Goal: Task Accomplishment & Management: Manage account settings

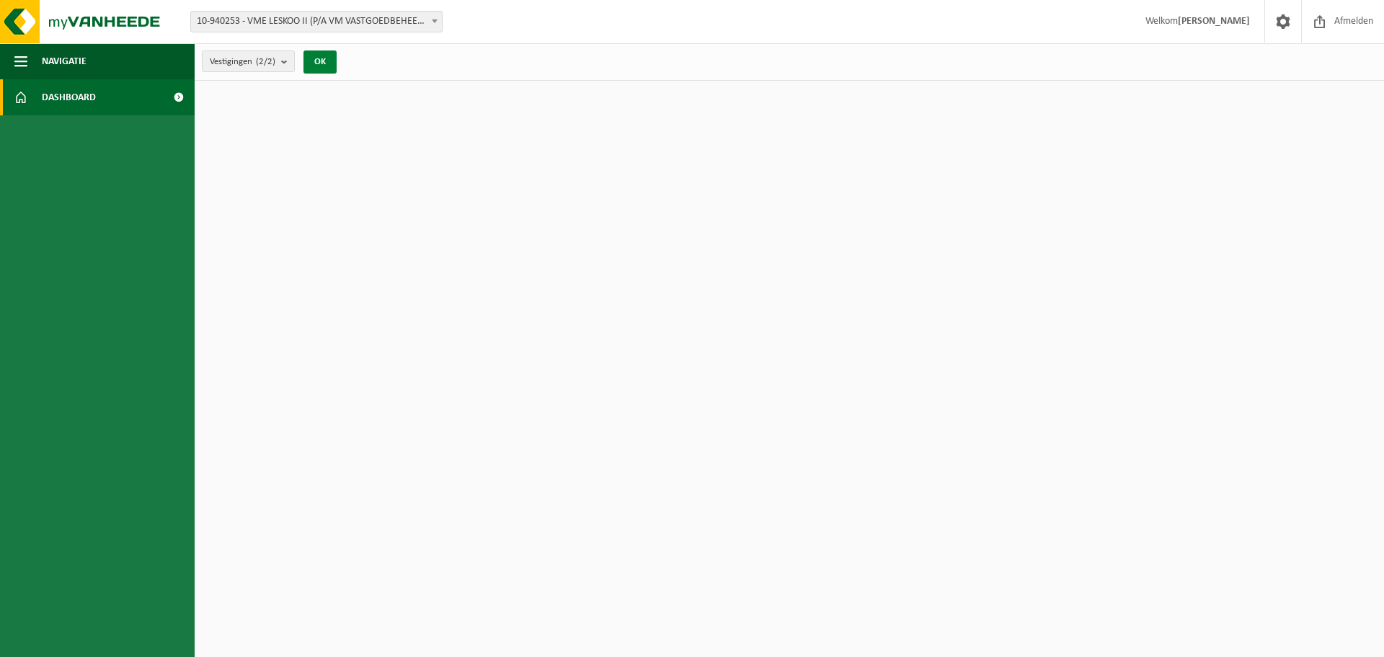
click at [329, 60] on button "OK" at bounding box center [319, 61] width 33 height 23
click at [321, 61] on button "OK" at bounding box center [319, 61] width 33 height 23
click at [1209, 19] on strong "[PERSON_NAME]" at bounding box center [1214, 21] width 72 height 11
click at [99, 63] on button "Navigatie" at bounding box center [97, 61] width 195 height 36
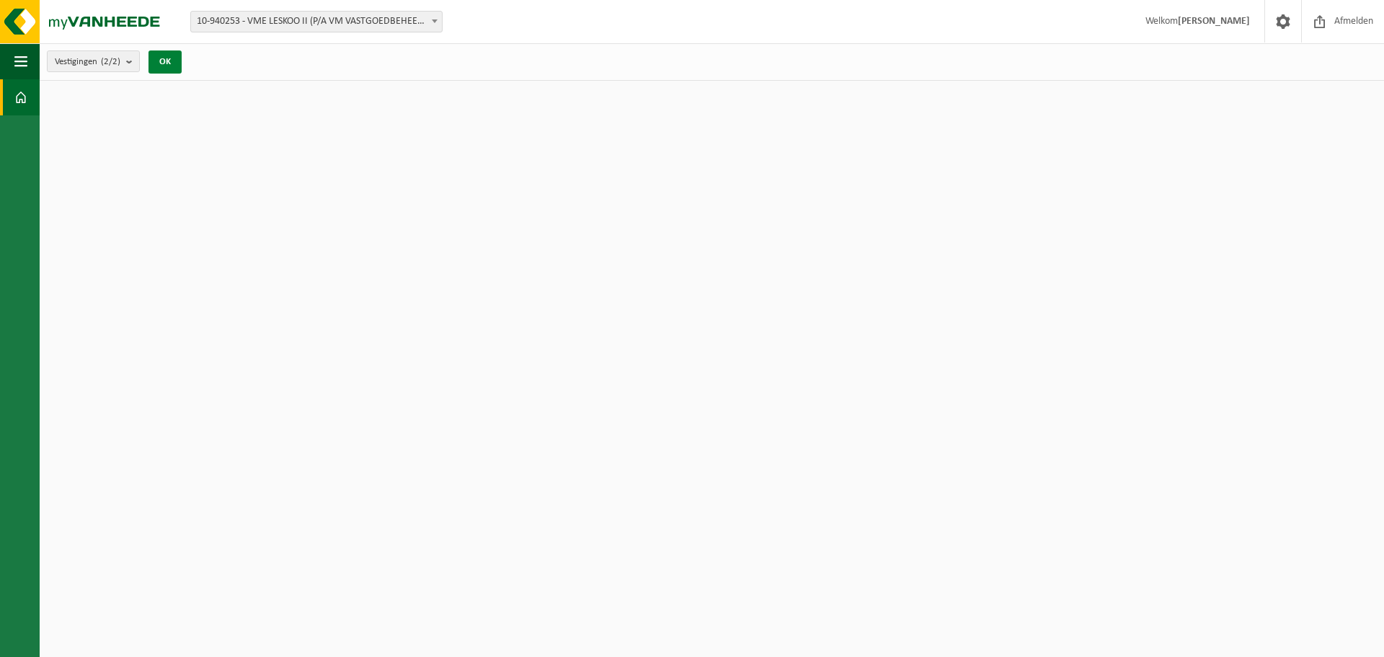
click at [169, 61] on button "OK" at bounding box center [164, 61] width 33 height 23
click at [137, 61] on b "submit" at bounding box center [132, 61] width 13 height 20
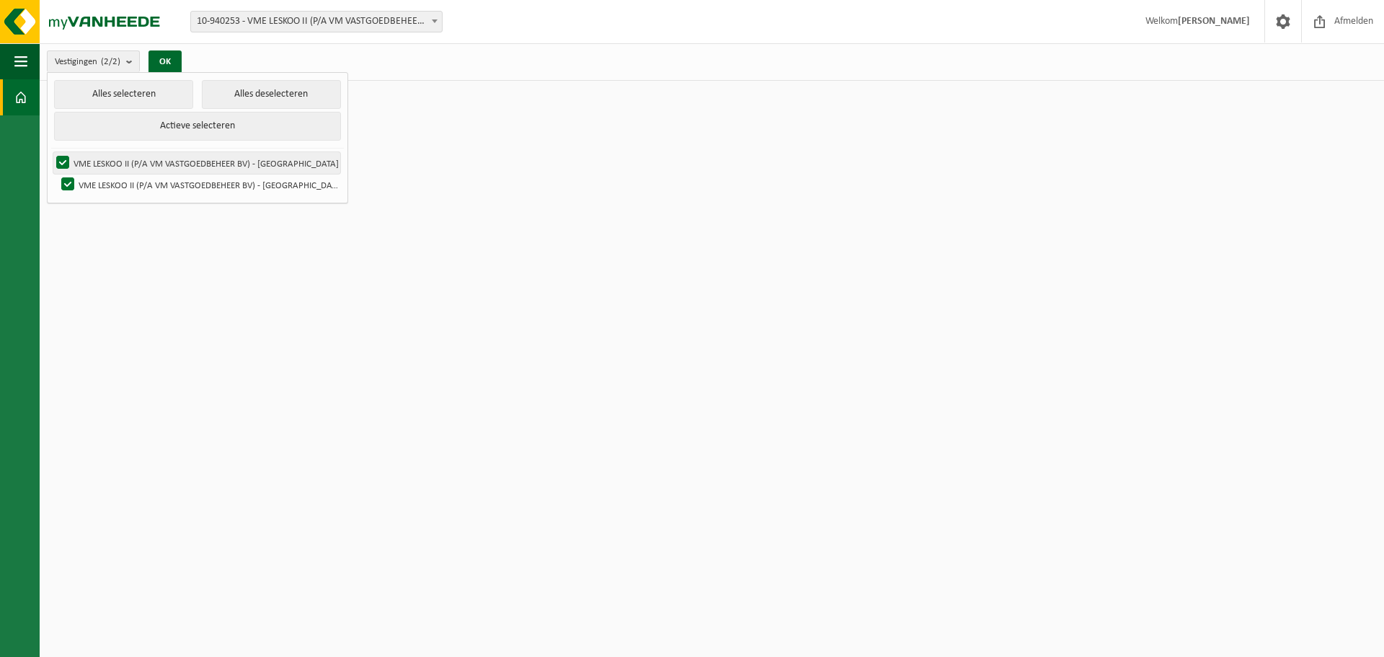
click at [163, 160] on label "VME LESKOO II (P/A VM VASTGOEDBEHEER BV) - [GEOGRAPHIC_DATA]" at bounding box center [196, 163] width 287 height 22
click at [51, 152] on input "VME LESKOO II (P/A VM VASTGOEDBEHEER BV) - [GEOGRAPHIC_DATA]" at bounding box center [50, 151] width 1 height 1
checkbox input "false"
click at [161, 184] on label "VME LESKOO II (P/A VM VASTGOEDBEHEER BV) - [GEOGRAPHIC_DATA]" at bounding box center [199, 185] width 282 height 22
click at [56, 174] on input "VME LESKOO II (P/A VM VASTGOEDBEHEER BV) - [GEOGRAPHIC_DATA]" at bounding box center [55, 173] width 1 height 1
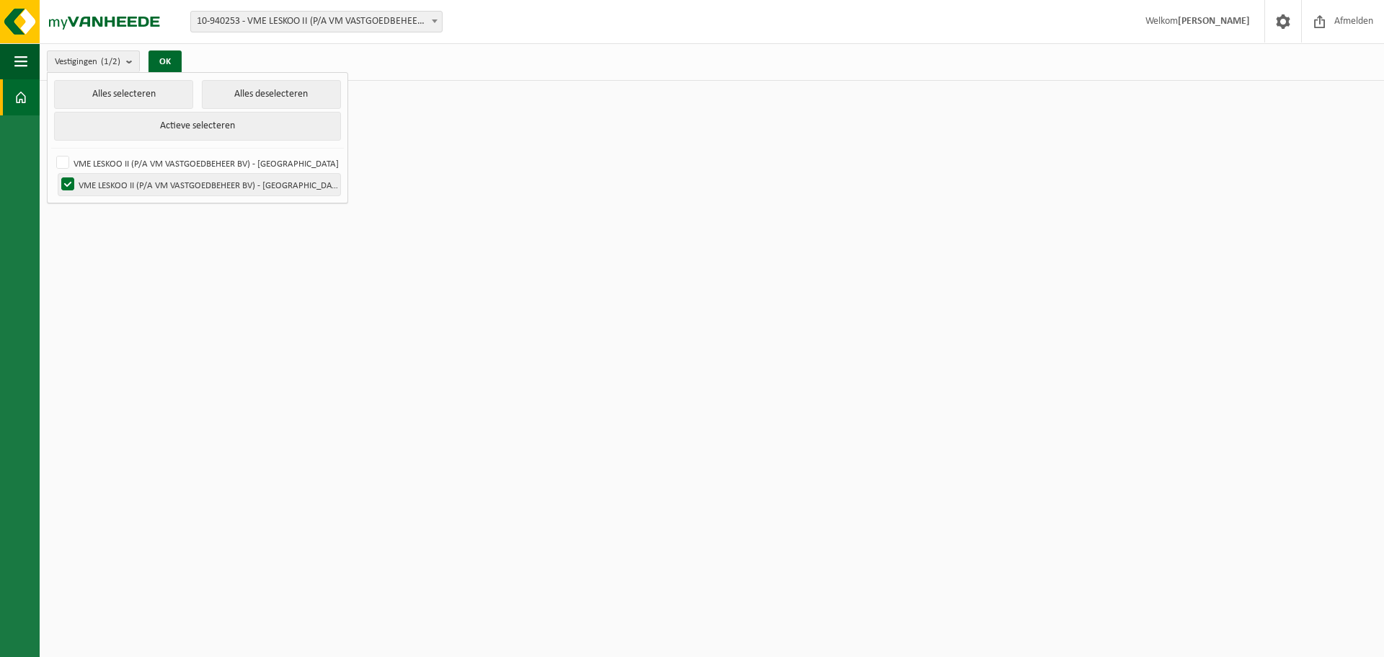
checkbox input "false"
click at [160, 166] on label "VME LESKOO II (P/A VM VASTGOEDBEHEER BV) - [GEOGRAPHIC_DATA]" at bounding box center [196, 163] width 287 height 22
click at [51, 152] on input "VME LESKOO II (P/A VM VASTGOEDBEHEER BV) - [GEOGRAPHIC_DATA]" at bounding box center [50, 151] width 1 height 1
checkbox input "true"
click at [152, 185] on label "VME LESKOO II (P/A VM VASTGOEDBEHEER BV) - [GEOGRAPHIC_DATA]" at bounding box center [199, 185] width 282 height 22
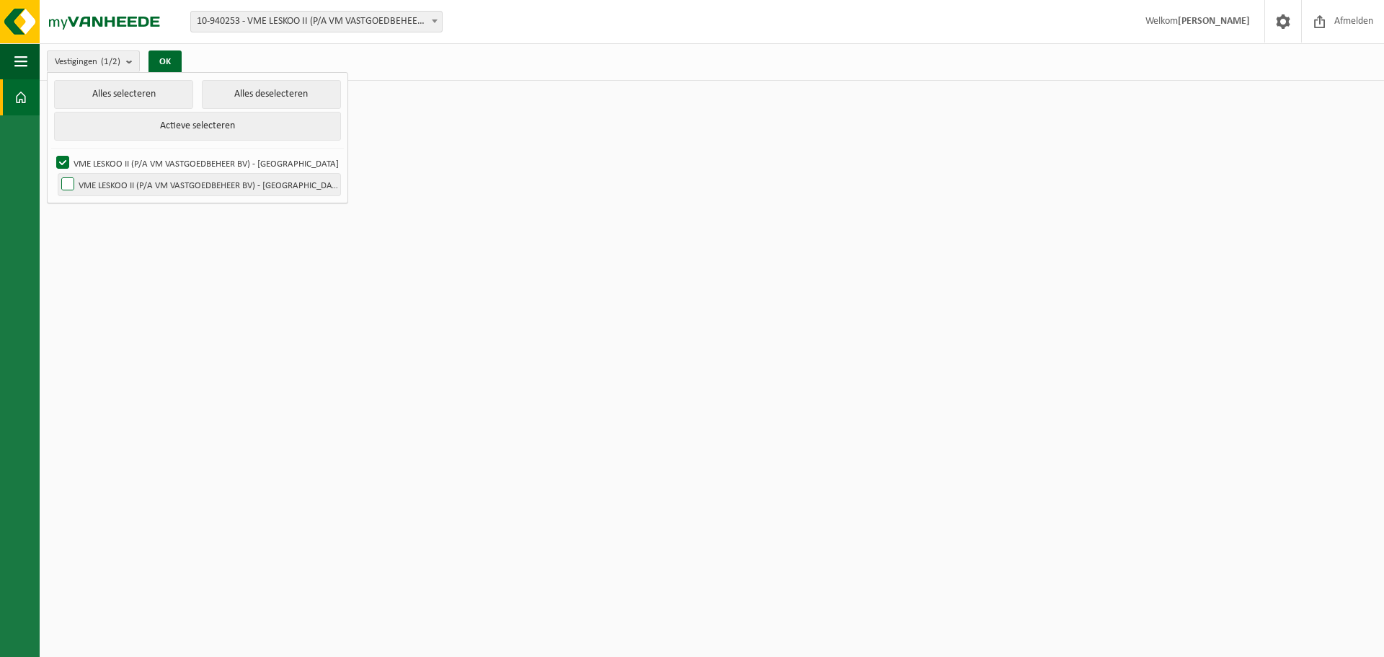
click at [56, 174] on input "VME LESKOO II (P/A VM VASTGOEDBEHEER BV) - [GEOGRAPHIC_DATA]" at bounding box center [55, 173] width 1 height 1
checkbox input "true"
click at [148, 98] on button "Alles selecteren" at bounding box center [123, 94] width 139 height 29
click at [129, 63] on b "submit" at bounding box center [132, 61] width 13 height 21
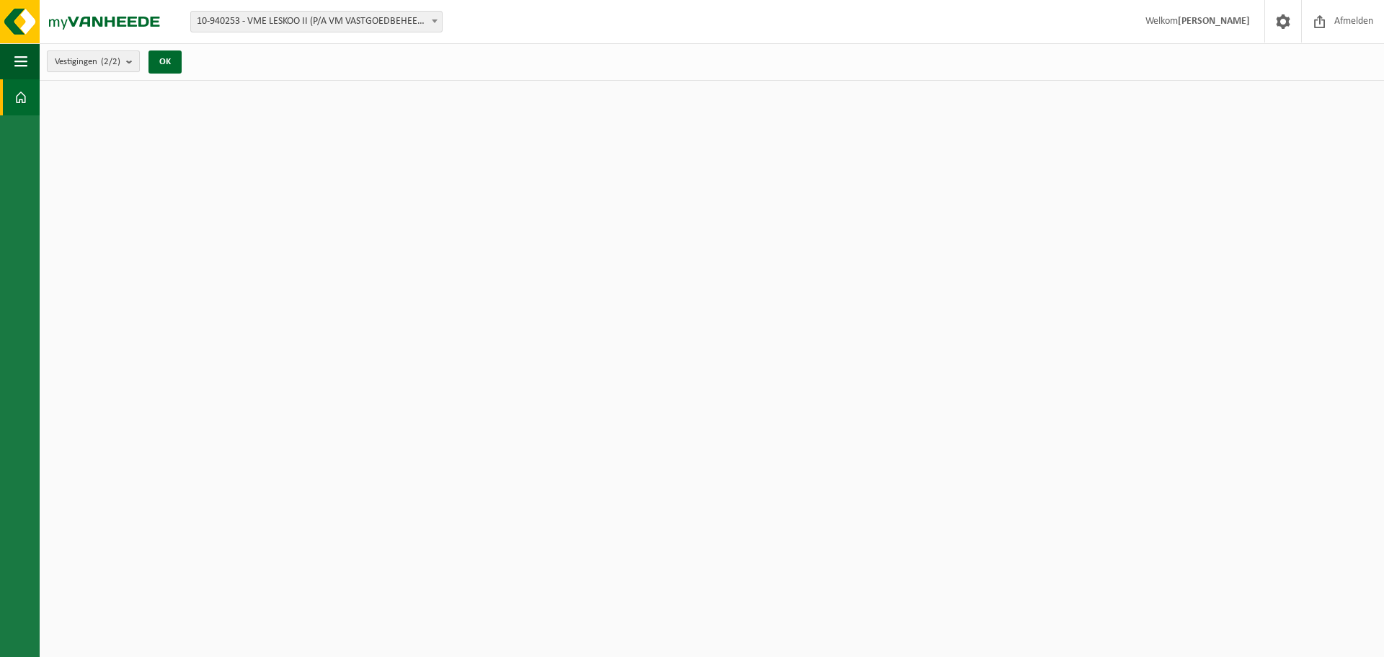
click at [130, 63] on b "submit" at bounding box center [132, 61] width 13 height 20
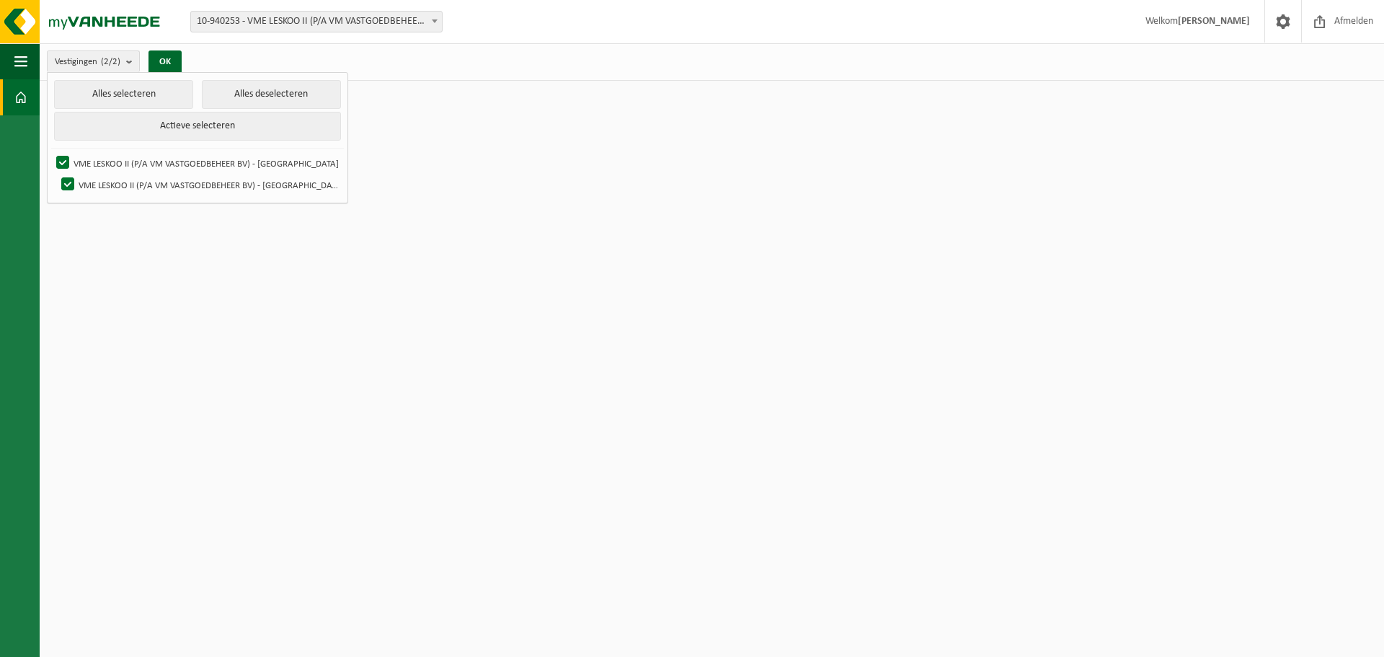
click at [24, 90] on span at bounding box center [20, 97] width 13 height 36
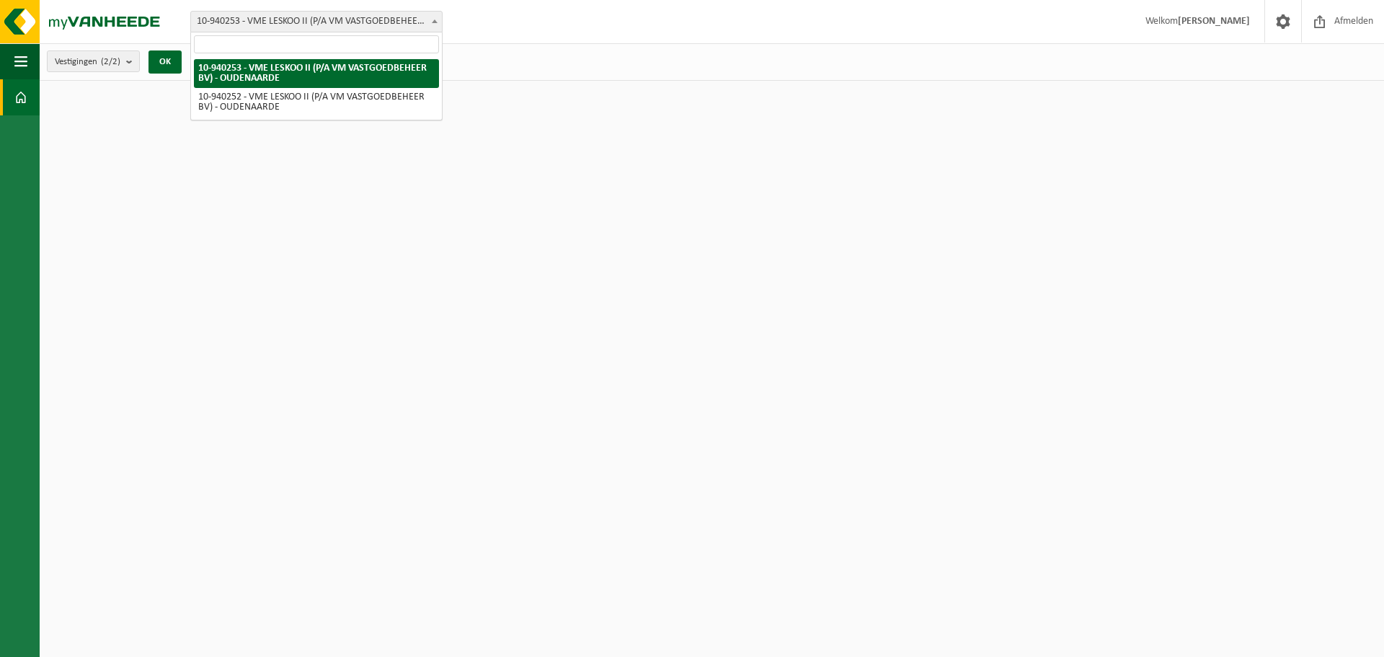
click at [380, 19] on span "10-940253 - VME LESKOO II (P/A VM VASTGOEDBEHEER BV) - OUDENAARDE" at bounding box center [316, 22] width 251 height 20
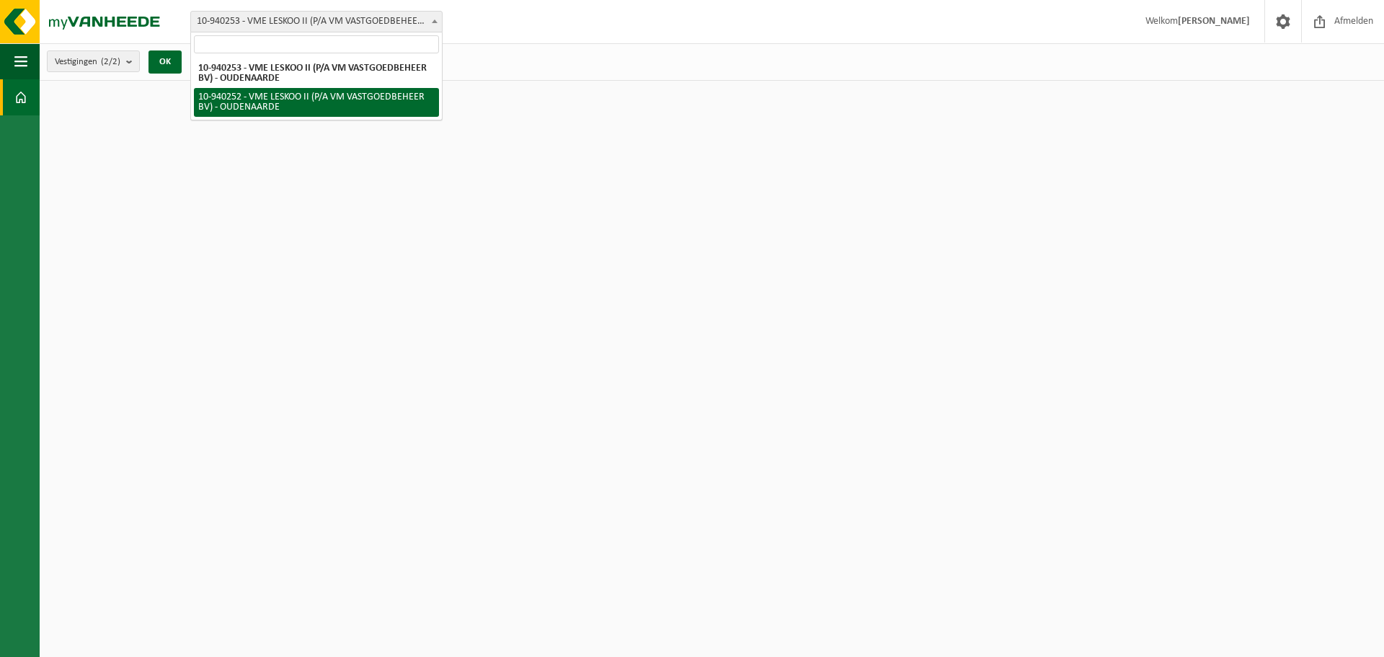
select select "161514"
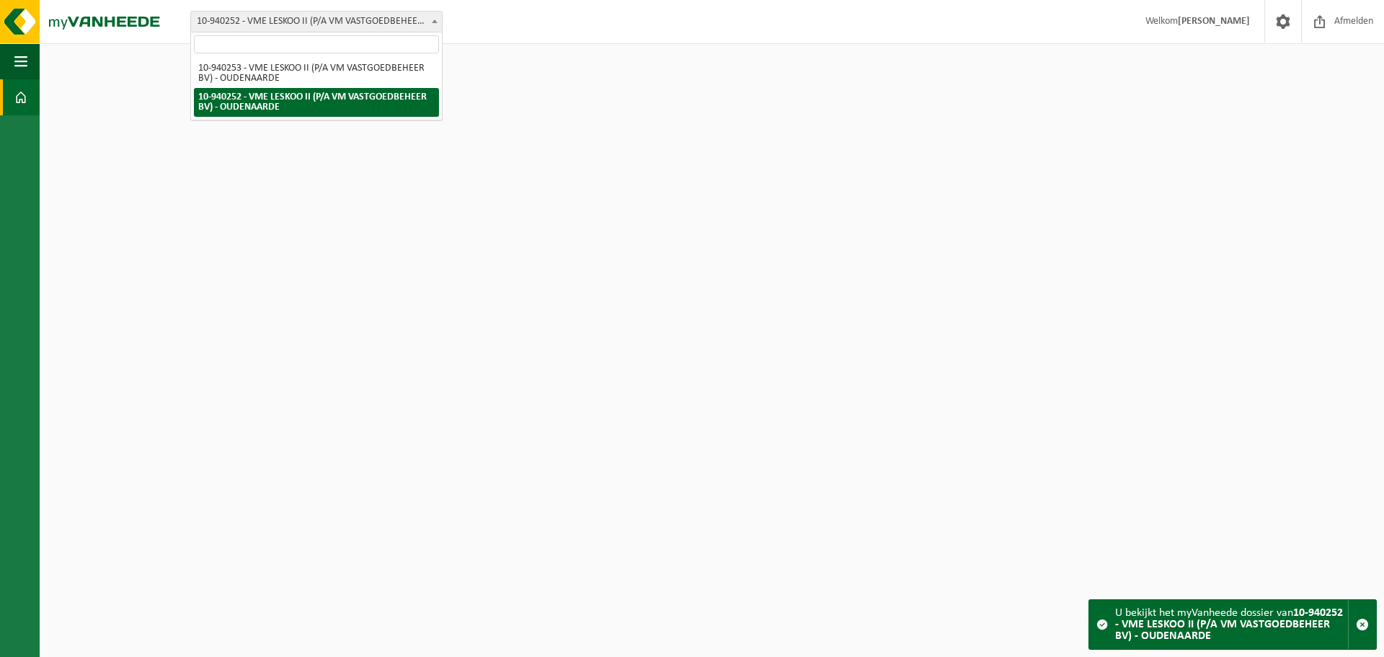
click at [435, 22] on b at bounding box center [435, 21] width 6 height 4
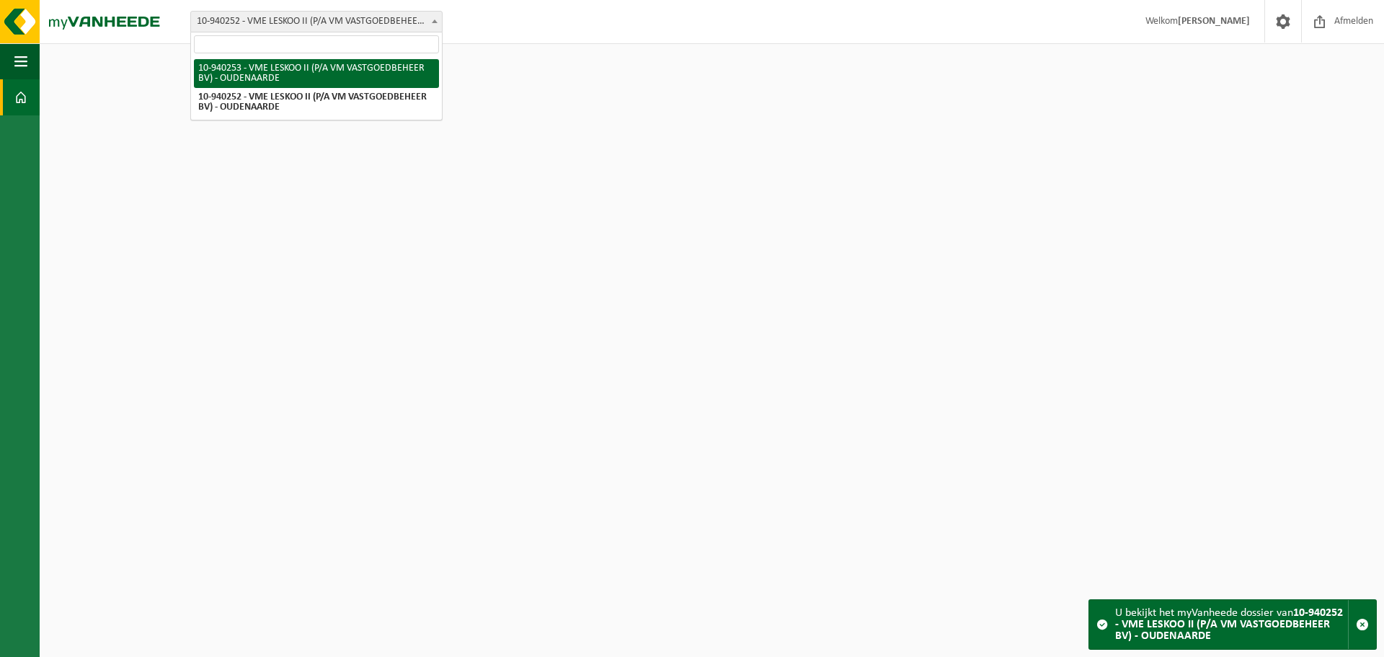
select select "161515"
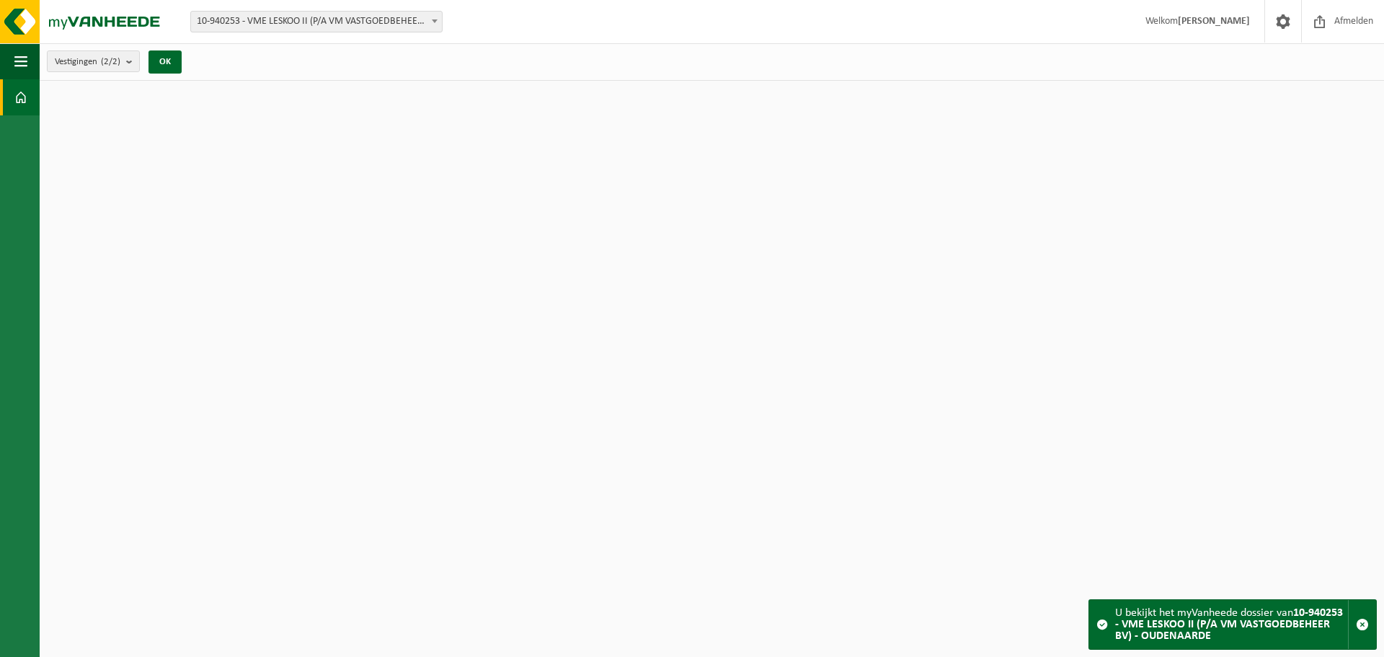
click at [1102, 623] on span at bounding box center [1102, 624] width 12 height 12
click at [1147, 631] on strong "10-940253 - VME LESKOO II (P/A VM VASTGOEDBEHEER BV) - OUDENAARDE" at bounding box center [1229, 624] width 228 height 35
click at [111, 61] on count "(2/2)" at bounding box center [110, 61] width 19 height 9
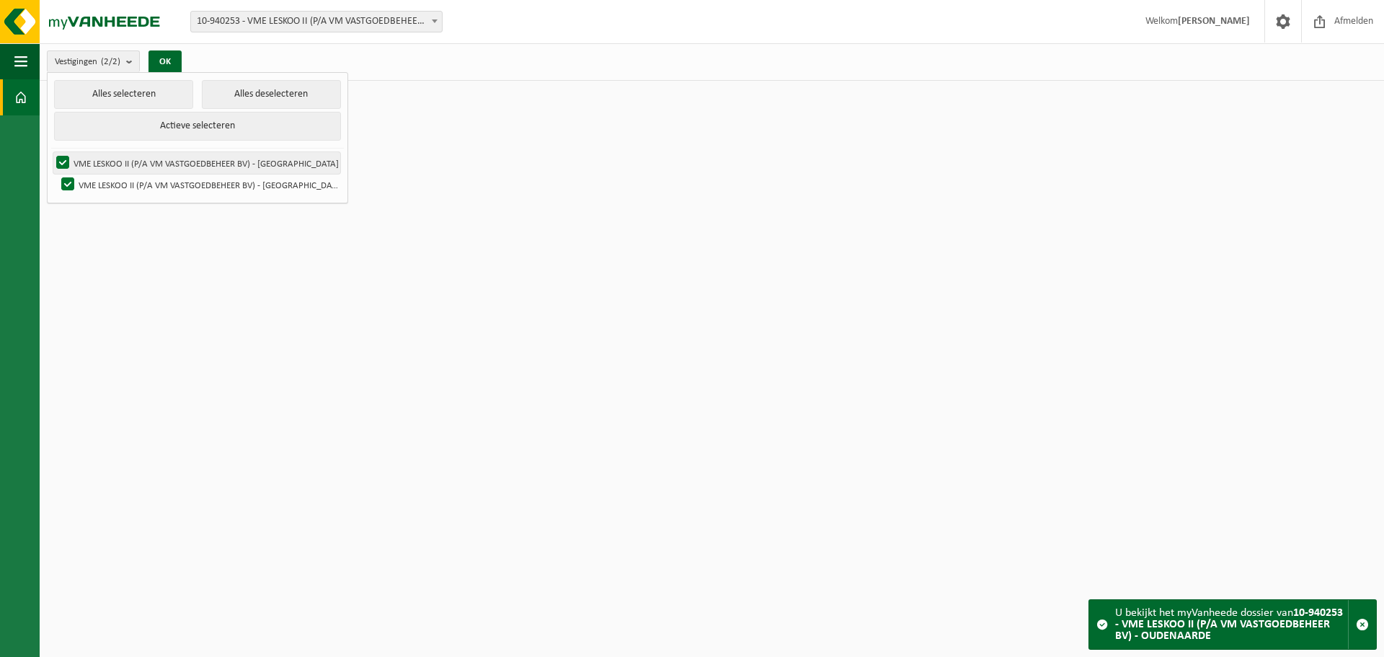
click at [133, 159] on label "VME LESKOO II (P/A VM VASTGOEDBEHEER BV) - [GEOGRAPHIC_DATA]" at bounding box center [196, 163] width 287 height 22
click at [51, 152] on input "VME LESKOO II (P/A VM VASTGOEDBEHEER BV) - [GEOGRAPHIC_DATA]" at bounding box center [50, 151] width 1 height 1
checkbox input "false"
click at [133, 179] on label "VME LESKOO II (P/A VM VASTGOEDBEHEER BV) - [GEOGRAPHIC_DATA]" at bounding box center [199, 185] width 282 height 22
click at [56, 174] on input "VME LESKOO II (P/A VM VASTGOEDBEHEER BV) - [GEOGRAPHIC_DATA]" at bounding box center [55, 173] width 1 height 1
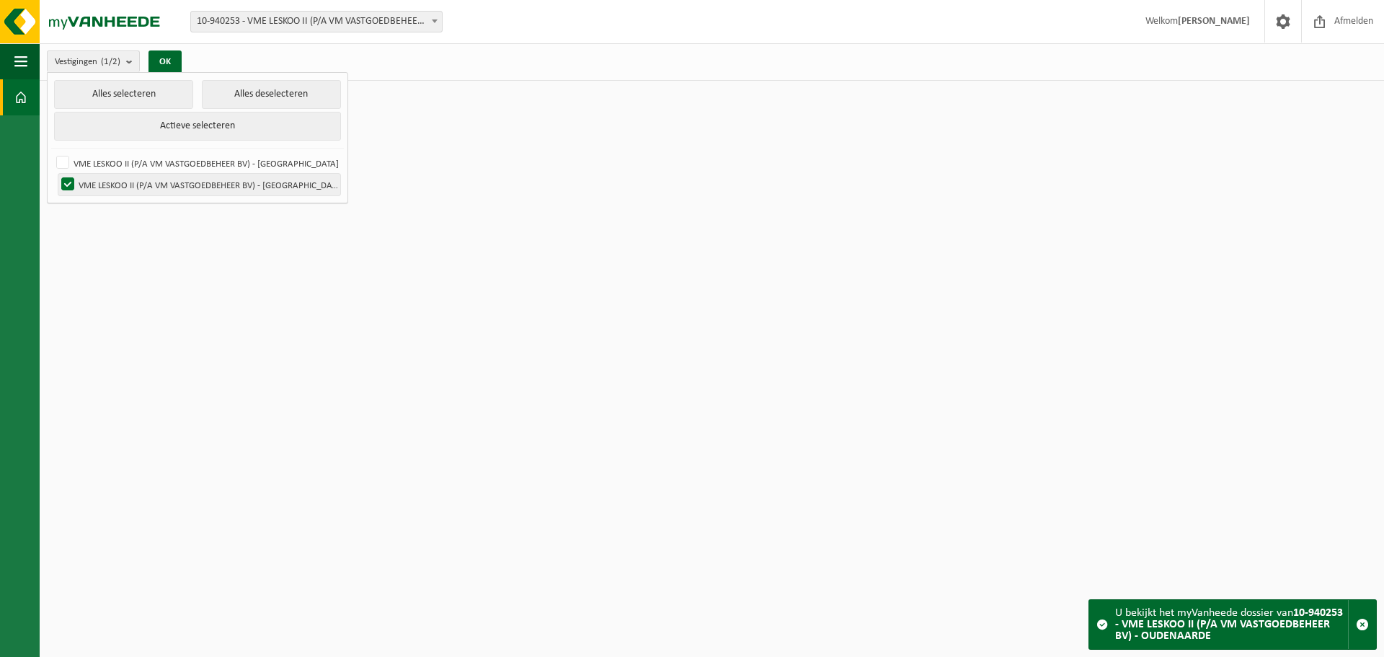
checkbox input "false"
click at [138, 162] on label "VME LESKOO II (P/A VM VASTGOEDBEHEER BV) - [GEOGRAPHIC_DATA]" at bounding box center [196, 163] width 287 height 22
click at [51, 152] on input "VME LESKOO II (P/A VM VASTGOEDBEHEER BV) - [GEOGRAPHIC_DATA]" at bounding box center [50, 151] width 1 height 1
checkbox input "true"
click at [135, 181] on label "VME LESKOO II (P/A VM VASTGOEDBEHEER BV) - [GEOGRAPHIC_DATA]" at bounding box center [199, 185] width 282 height 22
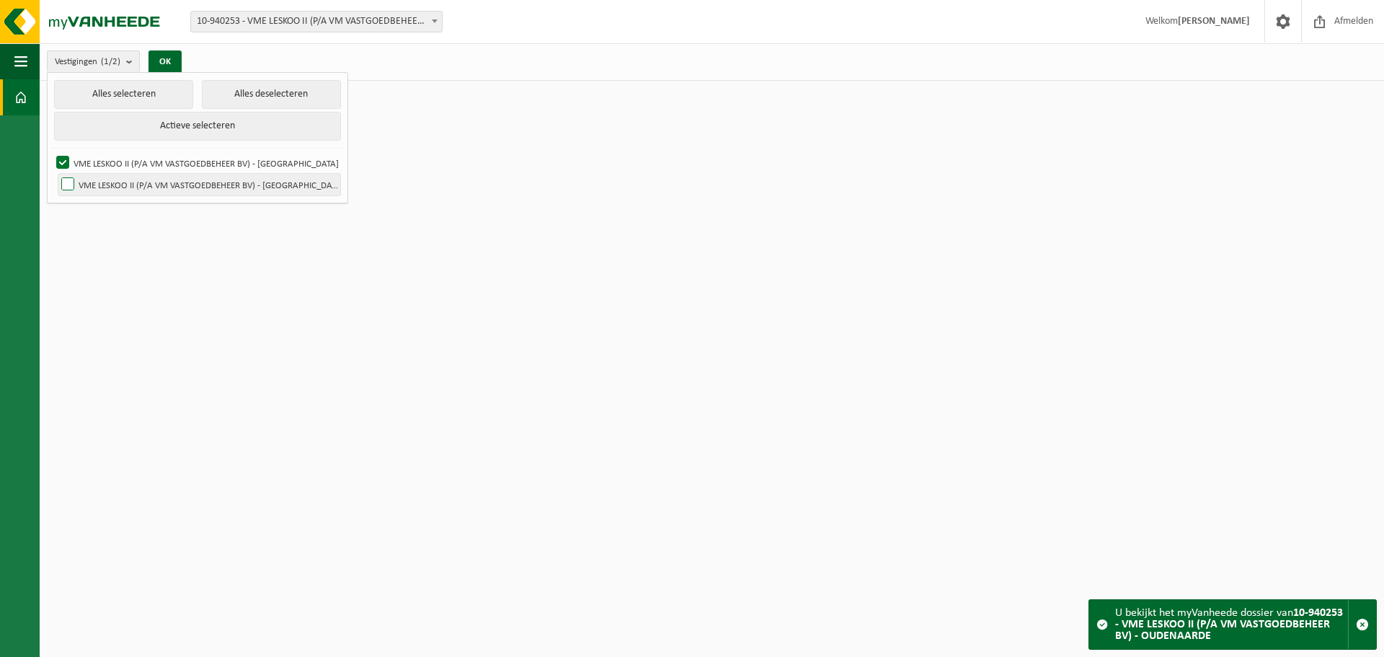
click at [56, 174] on input "VME LESKOO II (P/A VM VASTGOEDBEHEER BV) - [GEOGRAPHIC_DATA]" at bounding box center [55, 173] width 1 height 1
checkbox input "true"
click at [20, 60] on span "button" at bounding box center [20, 61] width 13 height 36
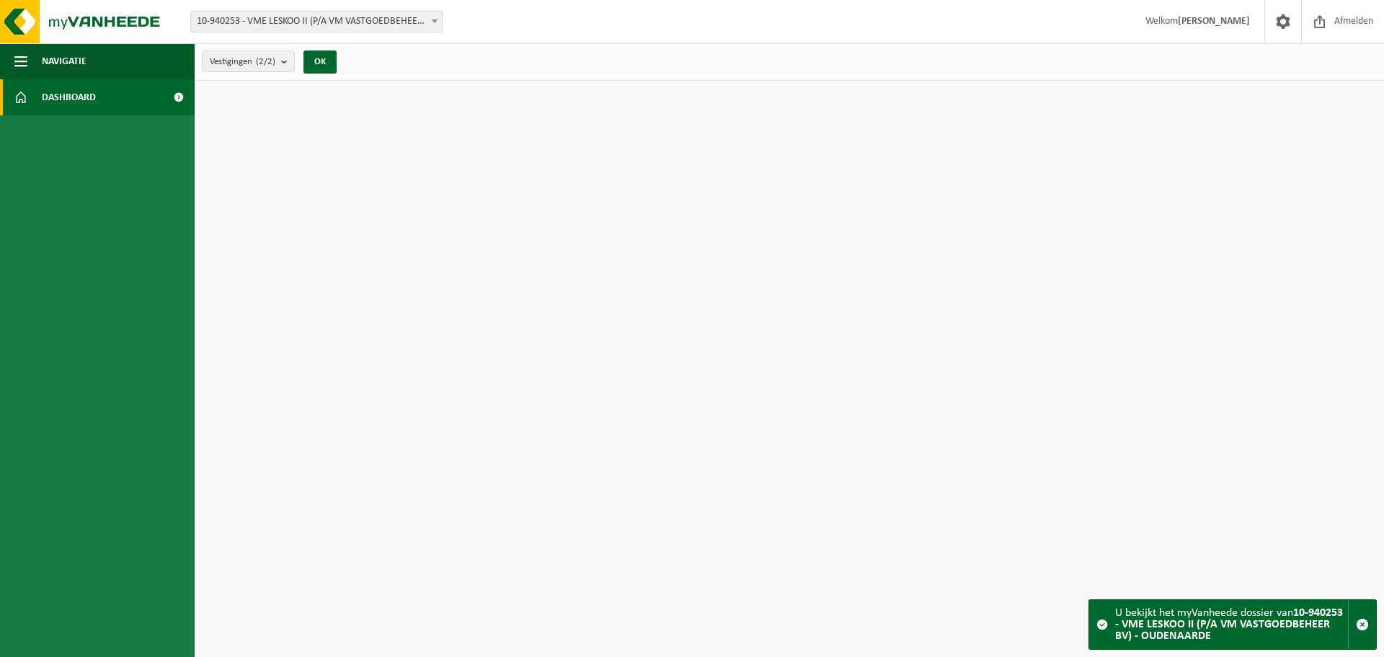
click at [58, 97] on span "Dashboard" at bounding box center [69, 97] width 54 height 36
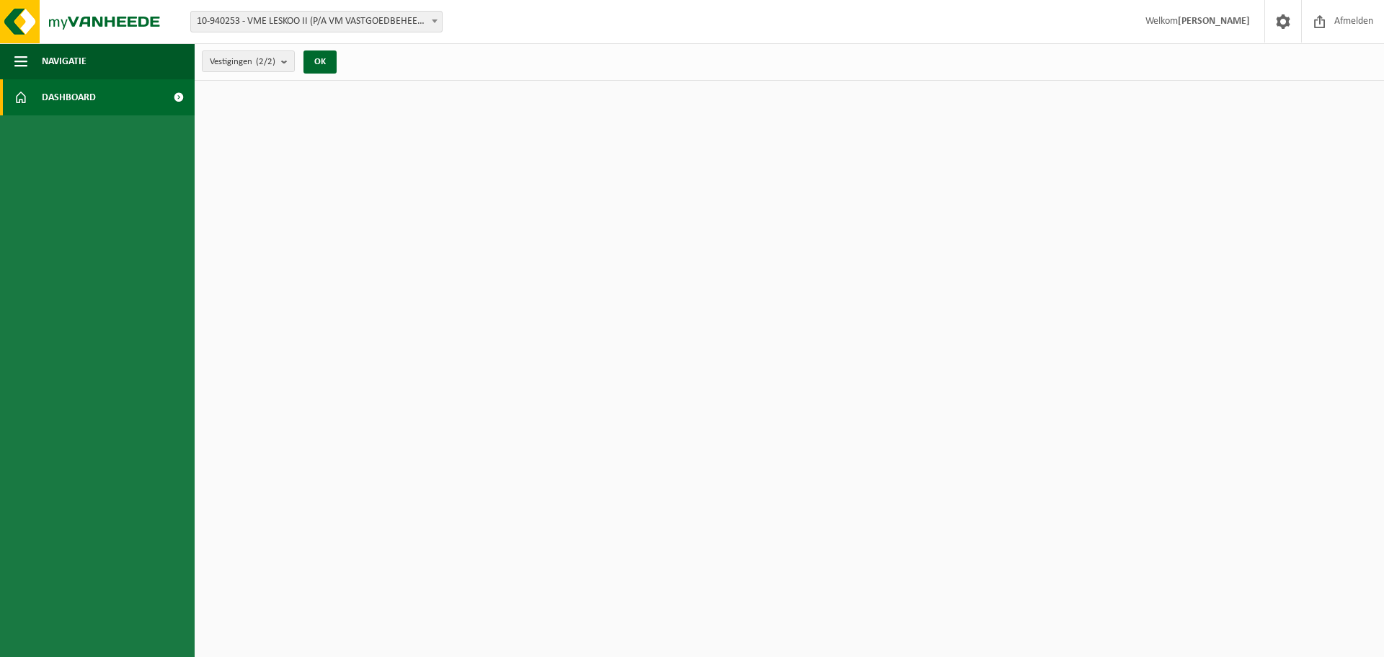
click at [177, 100] on span at bounding box center [178, 97] width 32 height 36
click at [121, 18] on img at bounding box center [86, 21] width 173 height 43
click at [20, 13] on img at bounding box center [86, 21] width 173 height 43
click at [288, 61] on b "submit" at bounding box center [287, 61] width 13 height 20
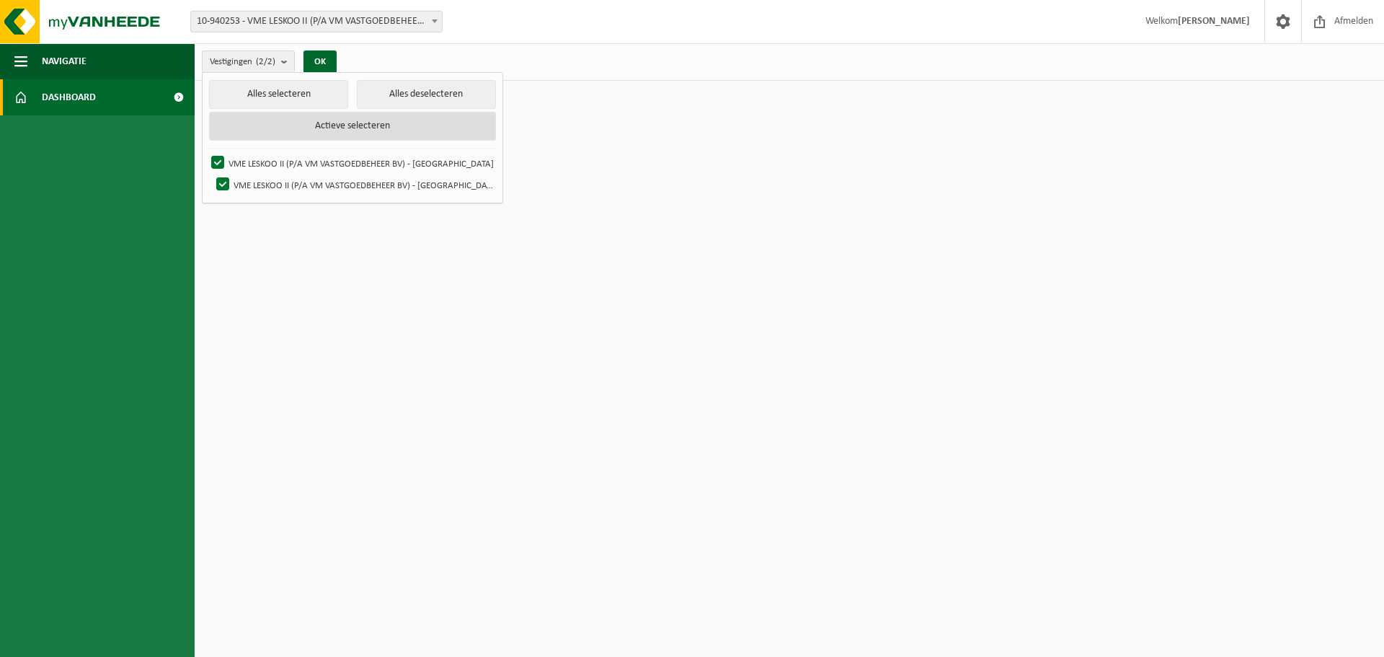
click at [329, 125] on button "Actieve selecteren" at bounding box center [352, 126] width 287 height 29
click at [295, 97] on button "Alles selecteren" at bounding box center [278, 94] width 139 height 29
click at [1217, 25] on strong "[PERSON_NAME]" at bounding box center [1214, 21] width 72 height 11
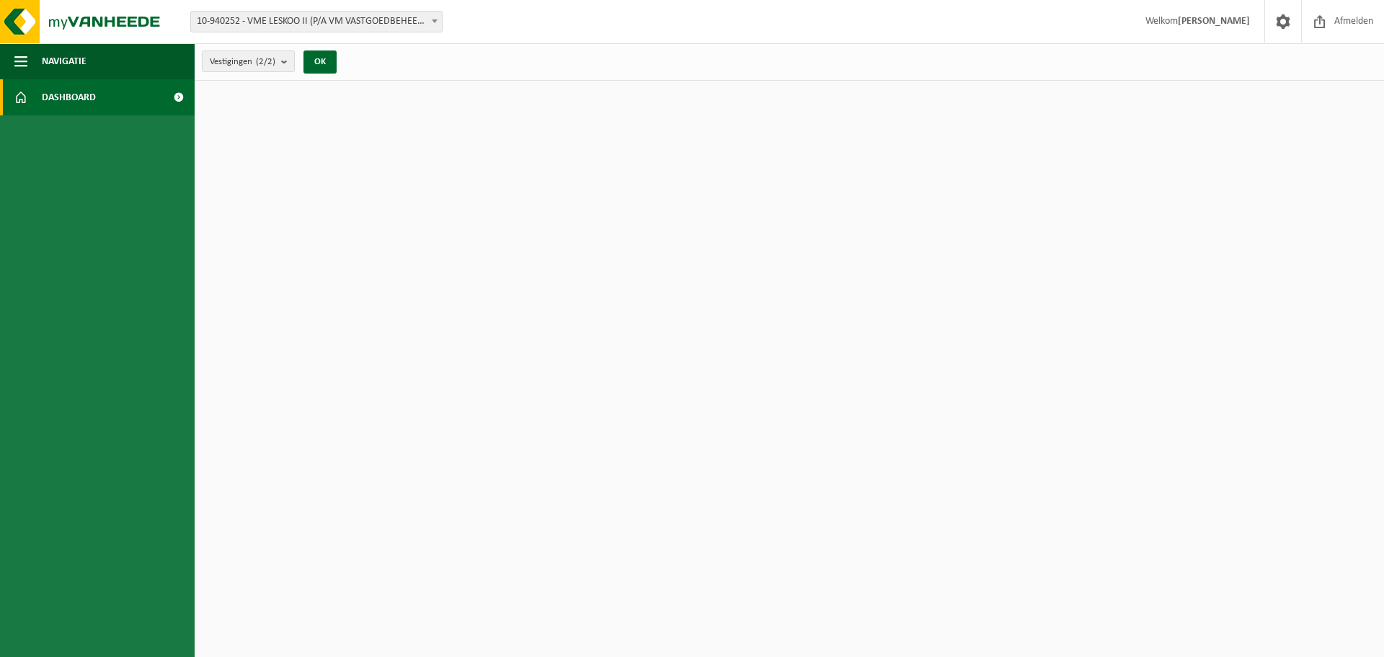
select select "161514"
click at [288, 61] on b "submit" at bounding box center [287, 61] width 13 height 20
click at [1284, 22] on span at bounding box center [1283, 21] width 22 height 43
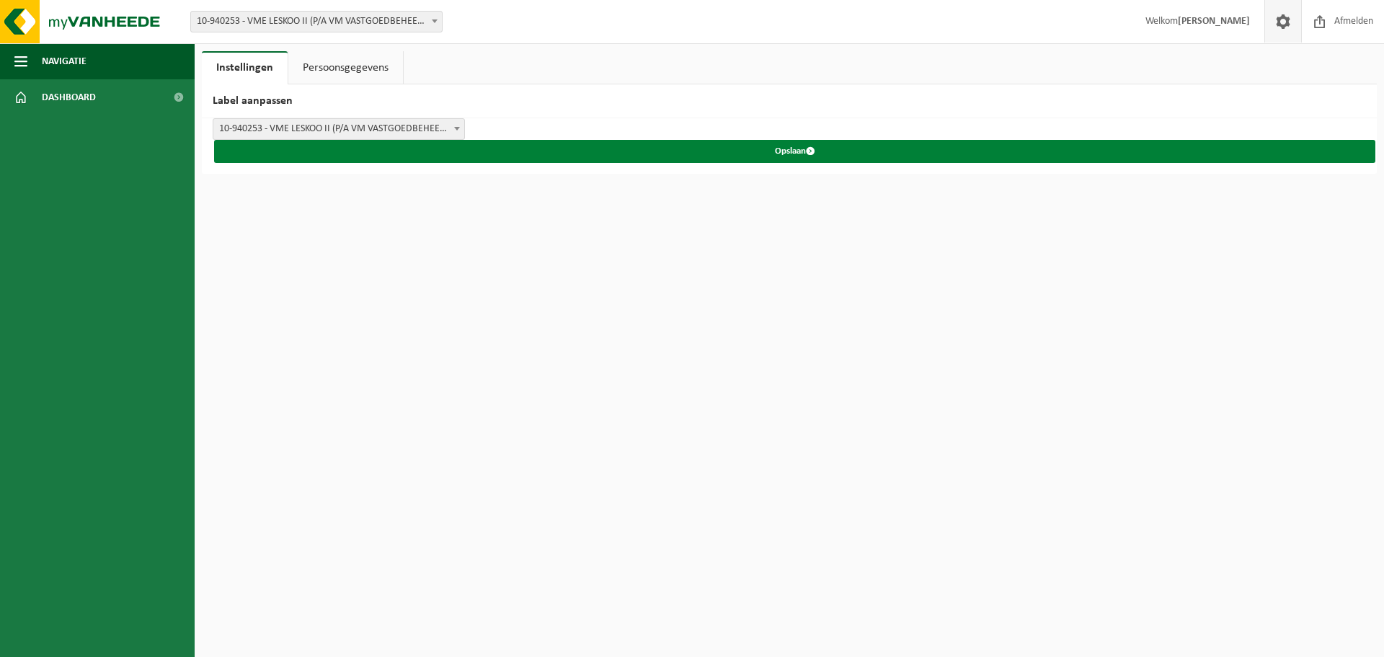
click at [796, 151] on button "Opslaan" at bounding box center [794, 151] width 1161 height 23
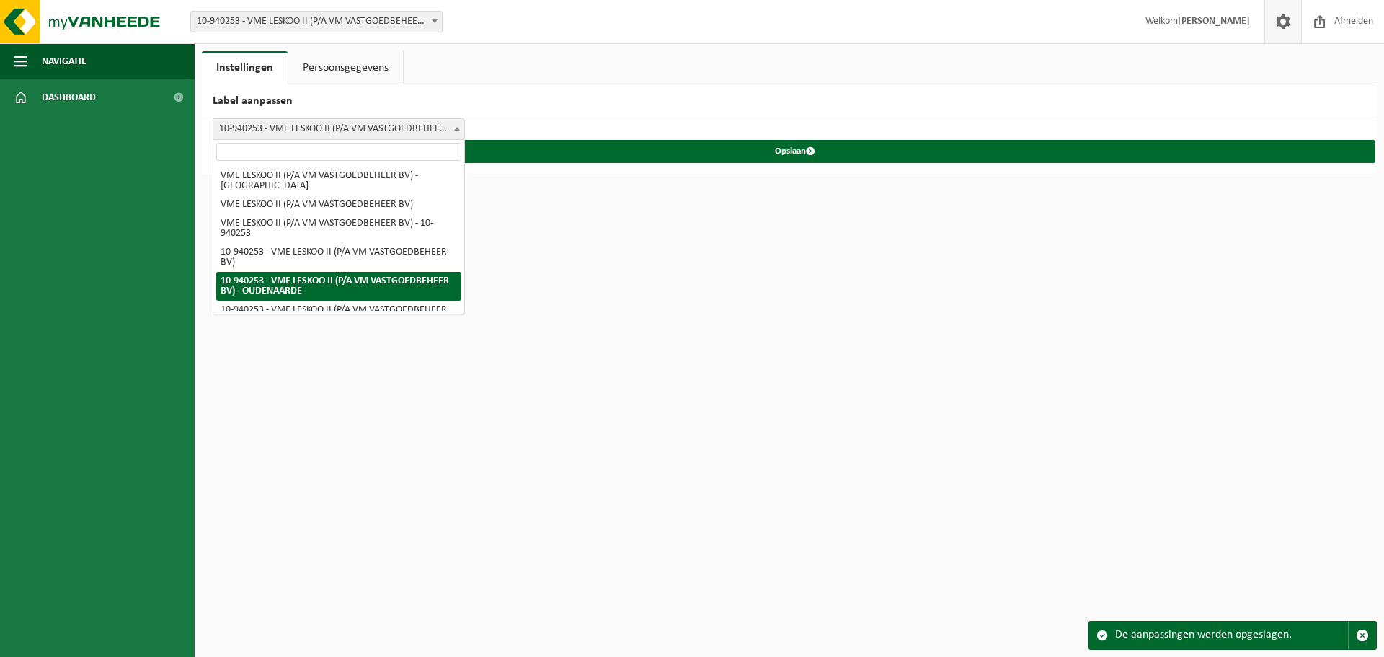
click at [459, 129] on b at bounding box center [457, 129] width 6 height 4
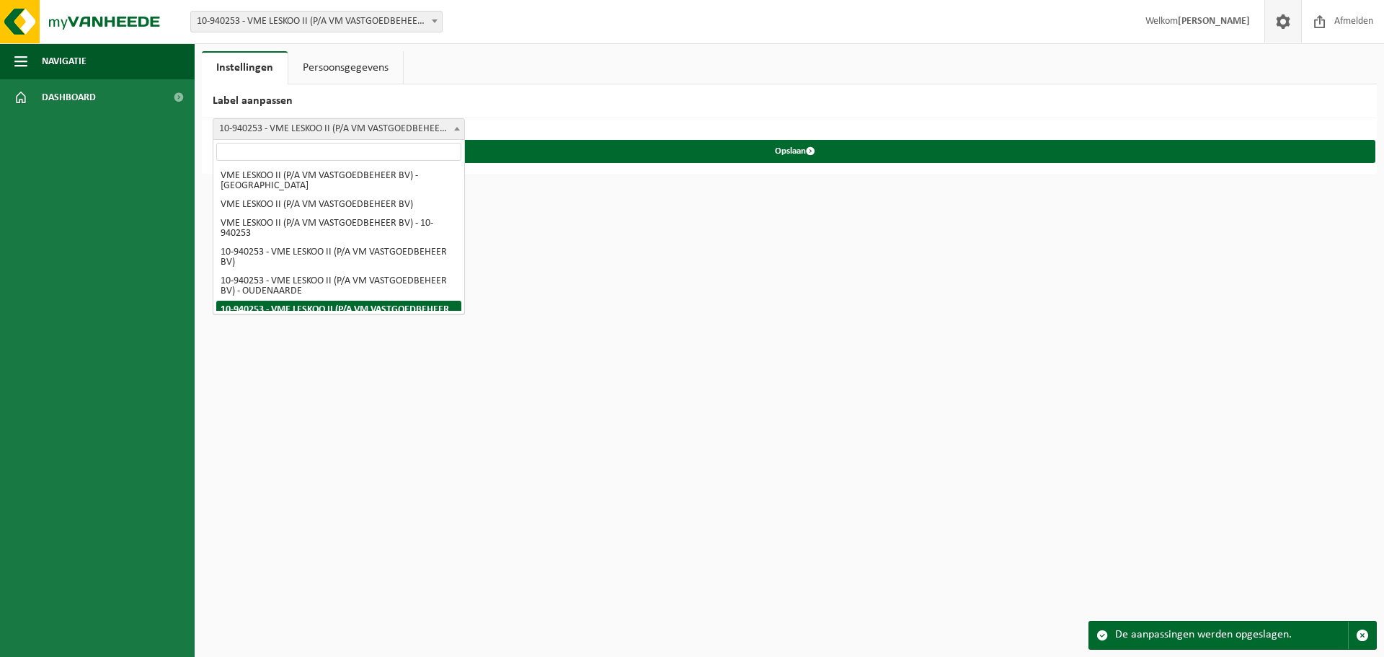
scroll to position [29, 0]
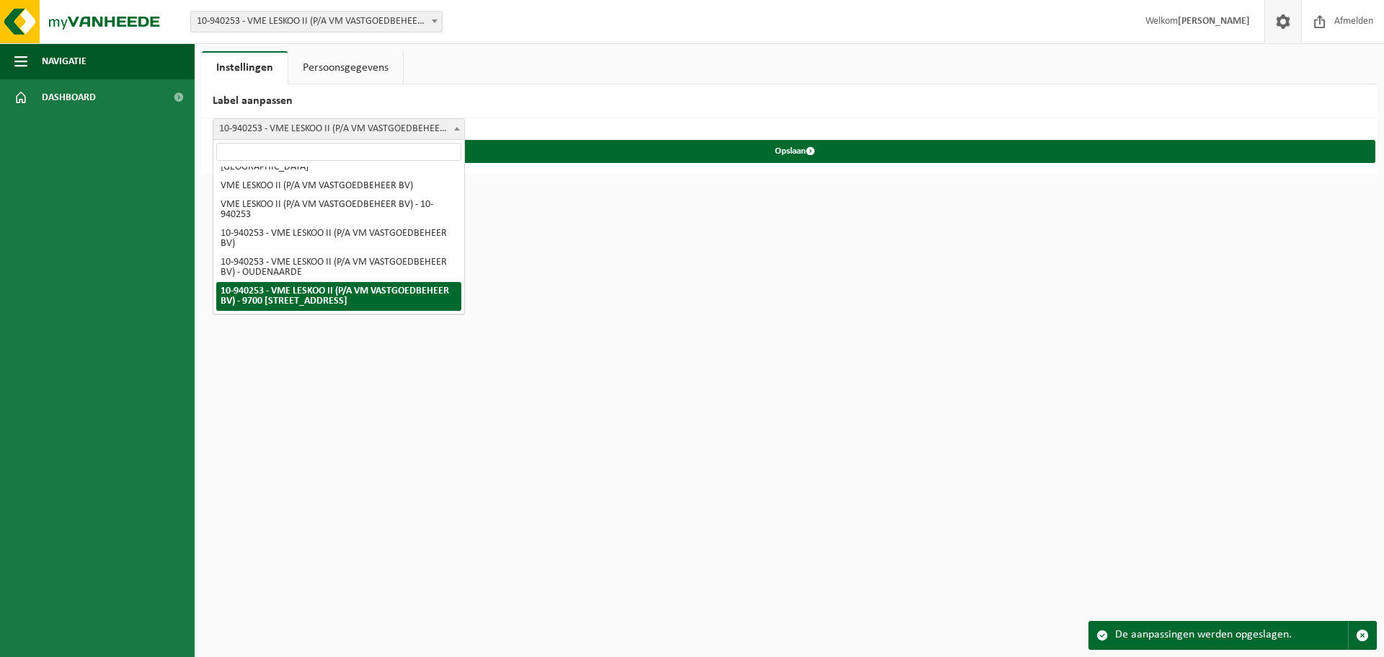
click at [454, 128] on b at bounding box center [457, 129] width 6 height 4
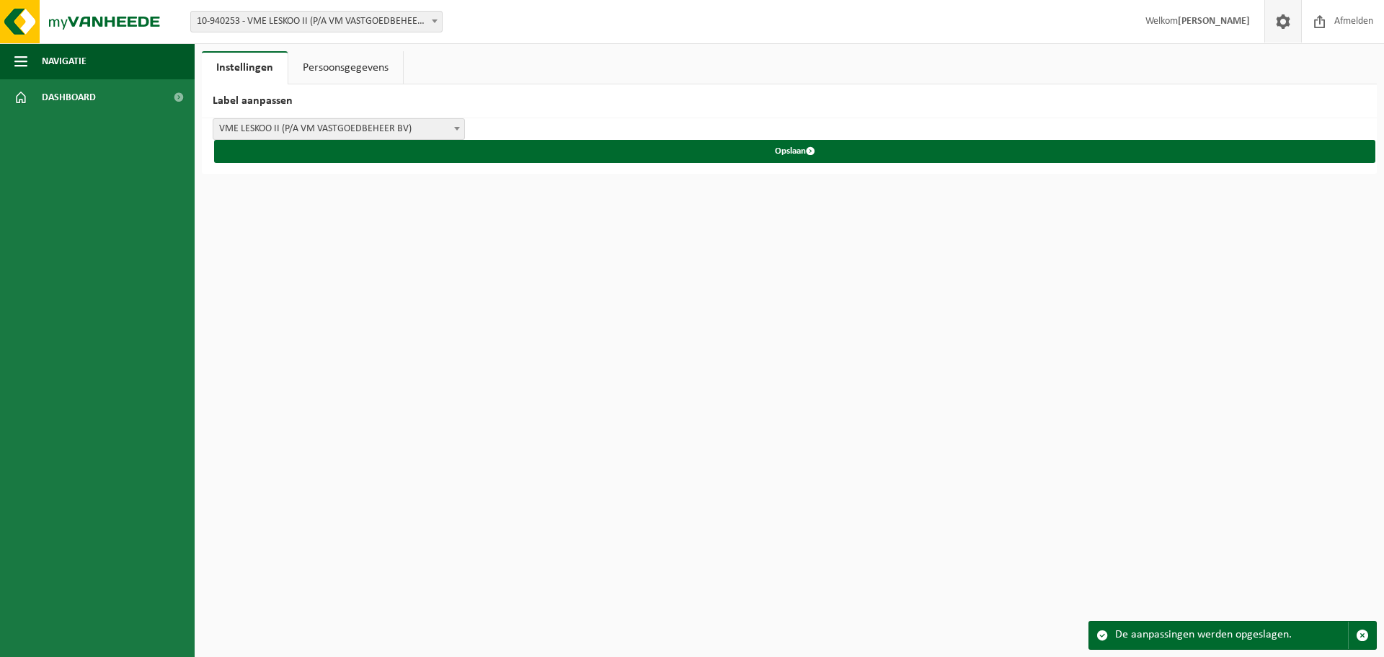
click at [461, 125] on span at bounding box center [457, 128] width 14 height 19
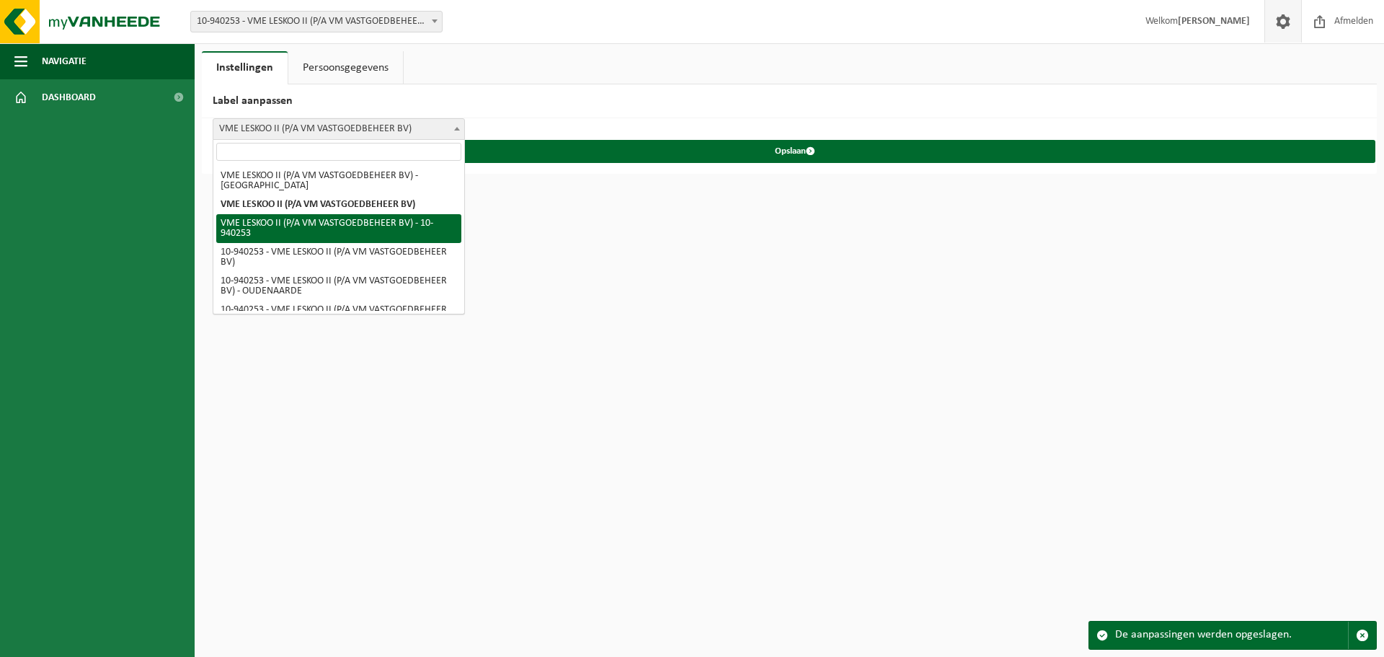
select select "2"
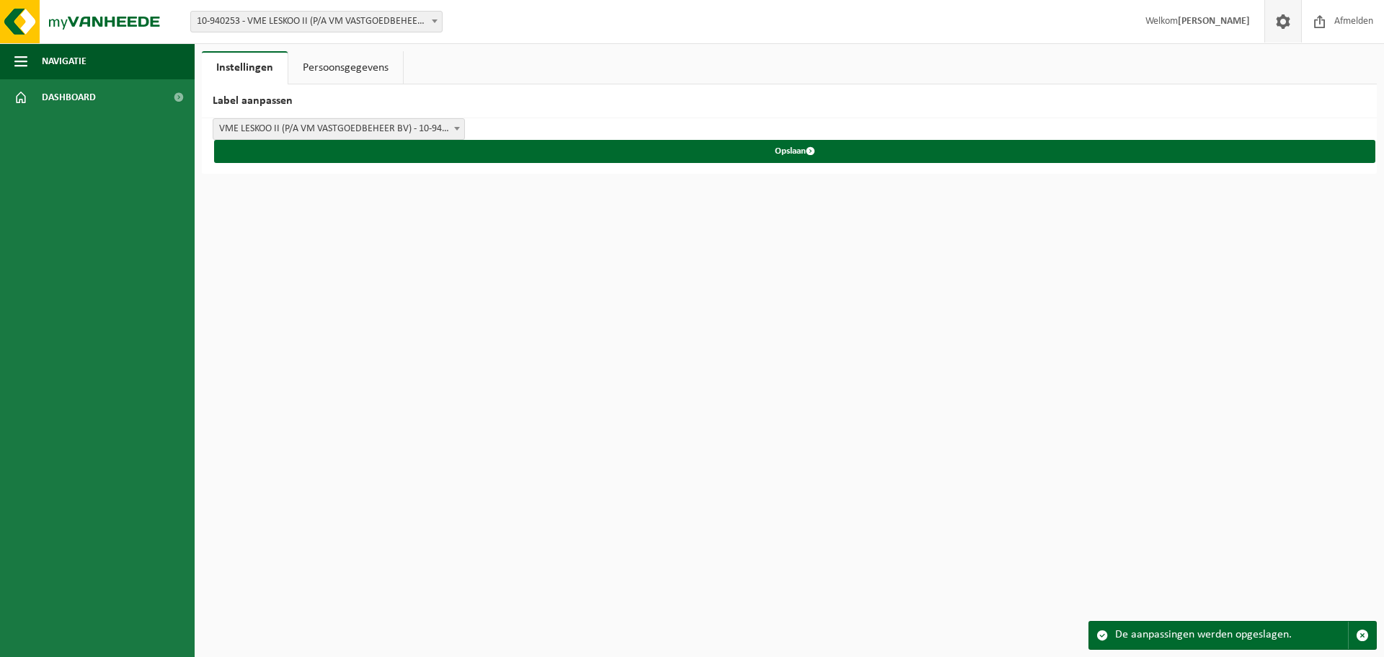
click at [334, 65] on link "Persoonsgegevens" at bounding box center [345, 67] width 115 height 33
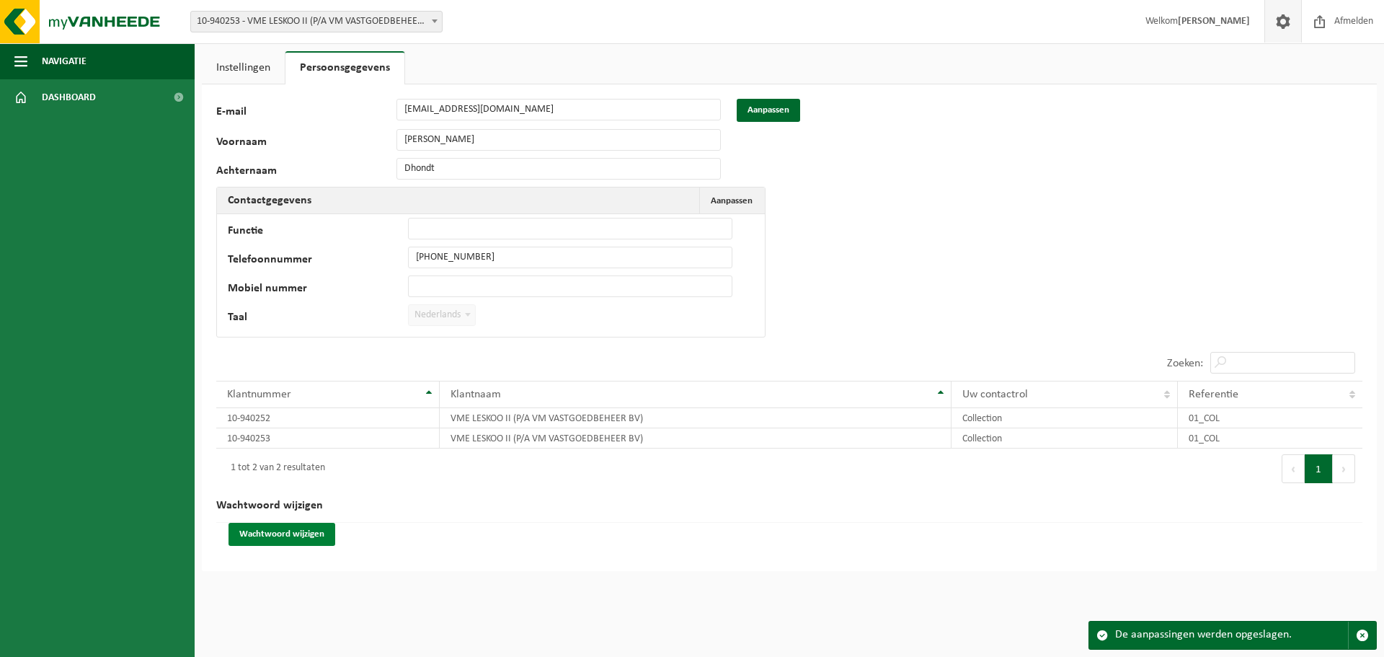
click at [295, 533] on button "Wachtwoord wijzigen" at bounding box center [281, 534] width 107 height 23
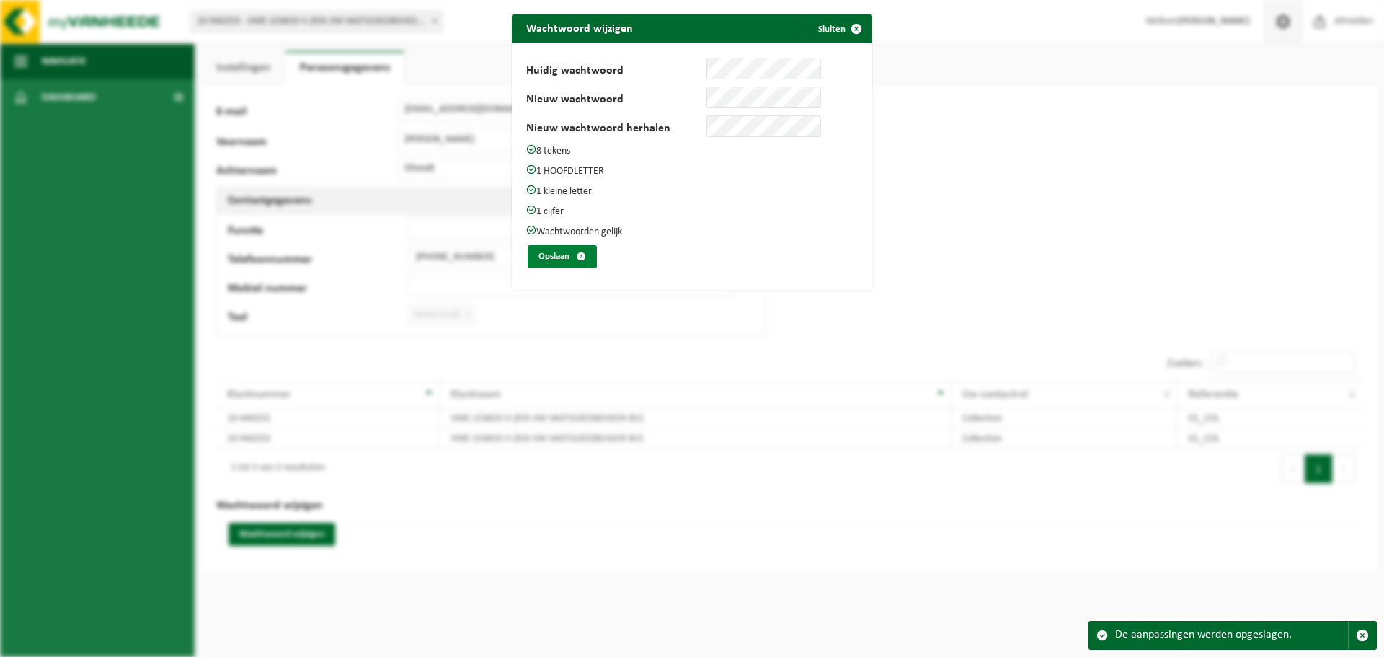
click at [555, 255] on button "Opslaan" at bounding box center [562, 256] width 69 height 23
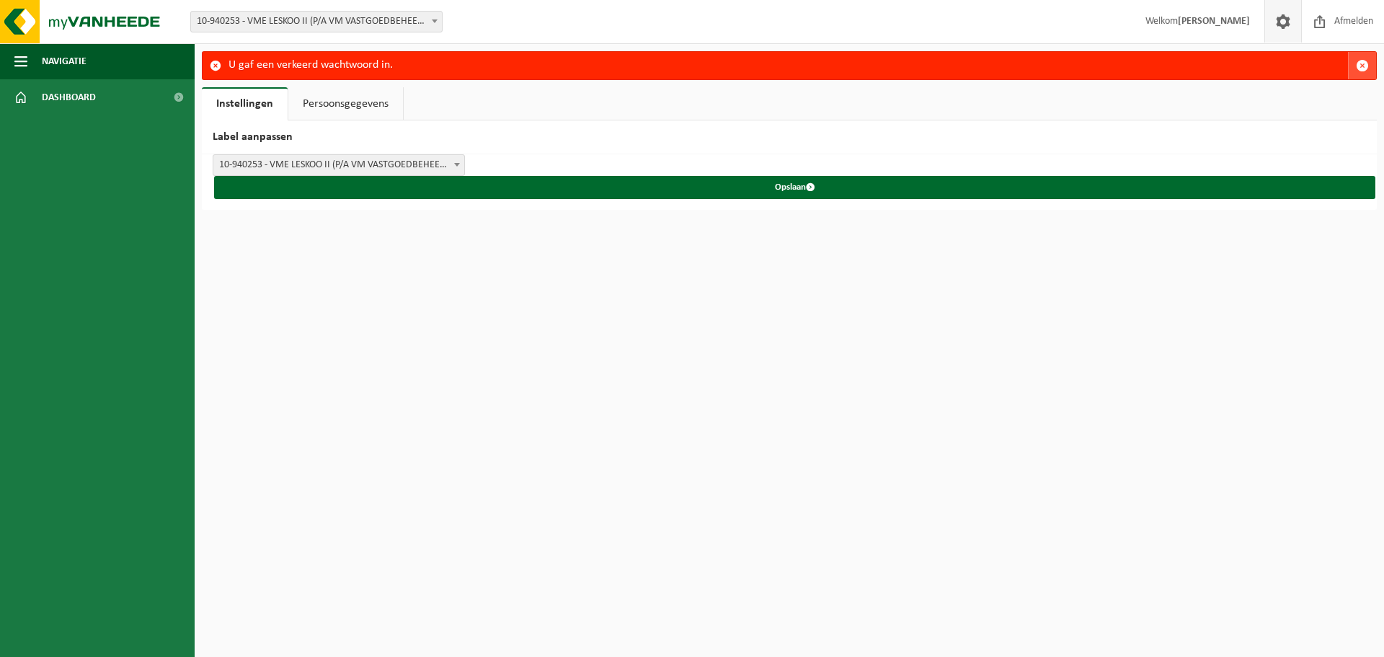
click at [1364, 63] on span "button" at bounding box center [1362, 65] width 13 height 13
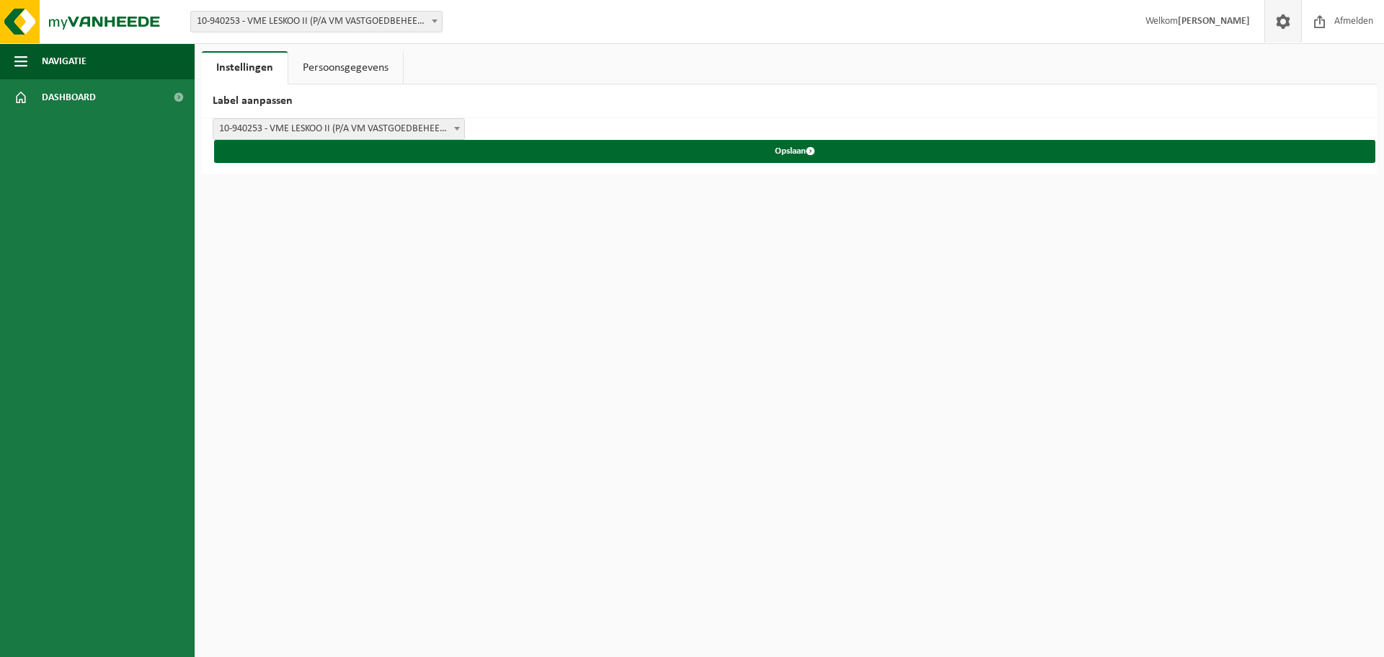
click at [373, 66] on link "Persoonsgegevens" at bounding box center [345, 67] width 115 height 33
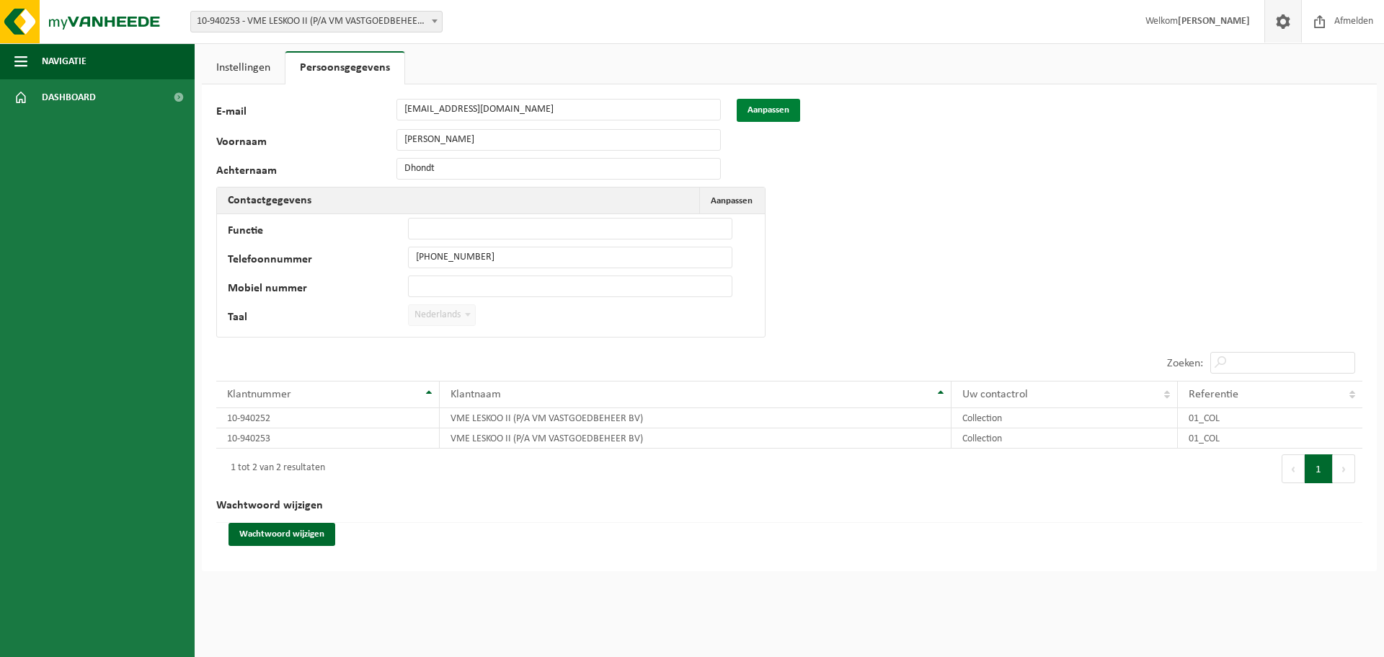
click at [765, 103] on button "Aanpassen" at bounding box center [768, 110] width 63 height 23
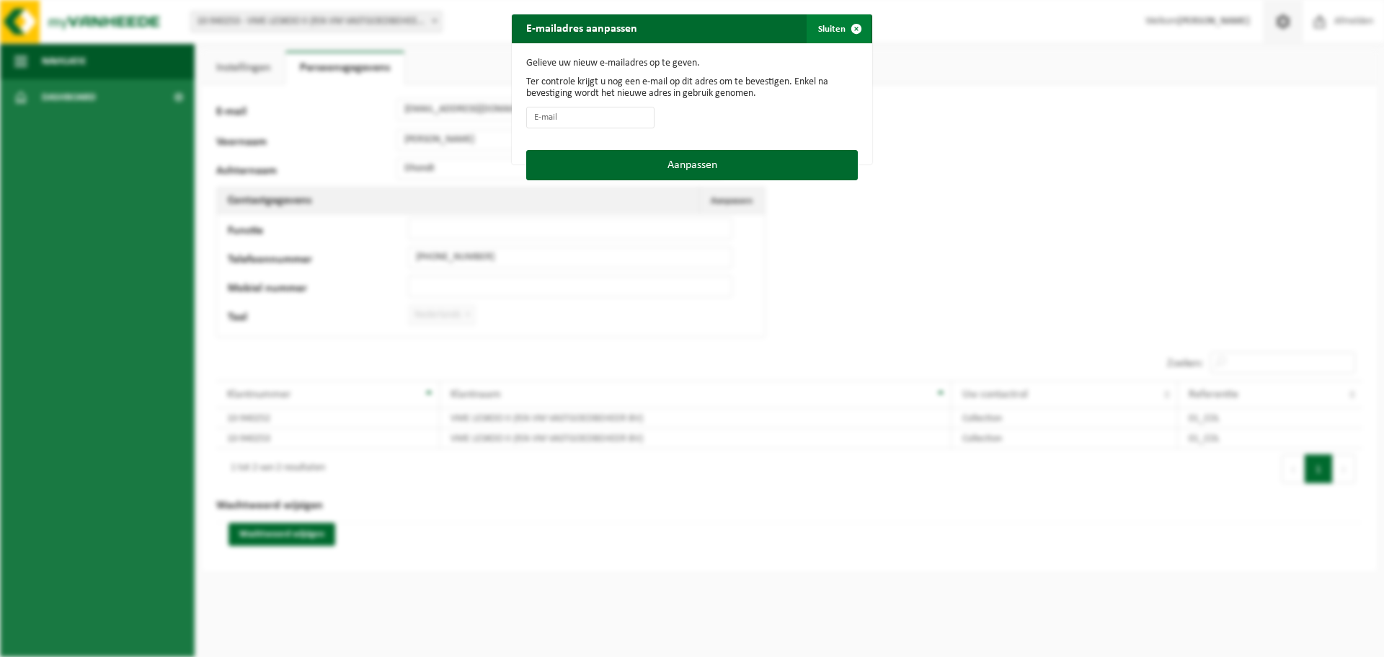
click at [853, 31] on span "button" at bounding box center [856, 28] width 29 height 29
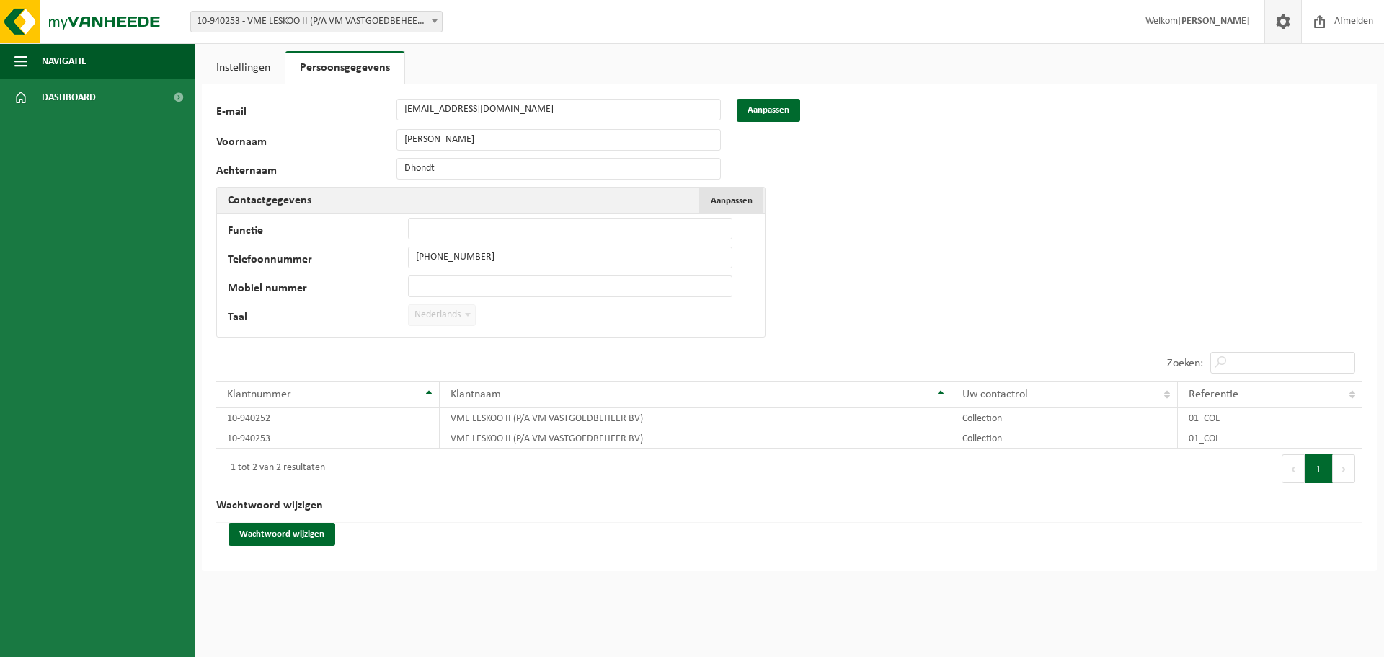
click at [722, 197] on span "Aanpassen" at bounding box center [732, 200] width 42 height 9
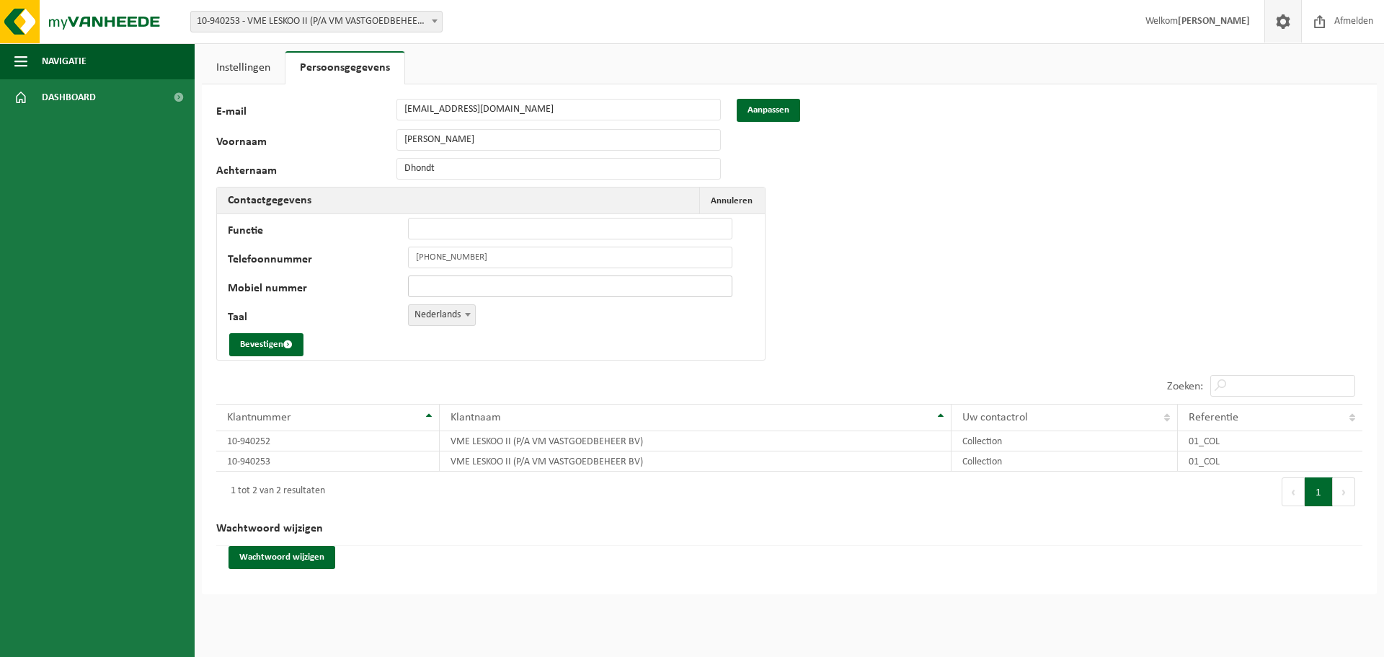
click at [452, 279] on input "Mobiel nummer" at bounding box center [570, 286] width 324 height 22
type input "+32 476 55 08 85"
click at [272, 344] on button "Bevestigen" at bounding box center [266, 344] width 74 height 23
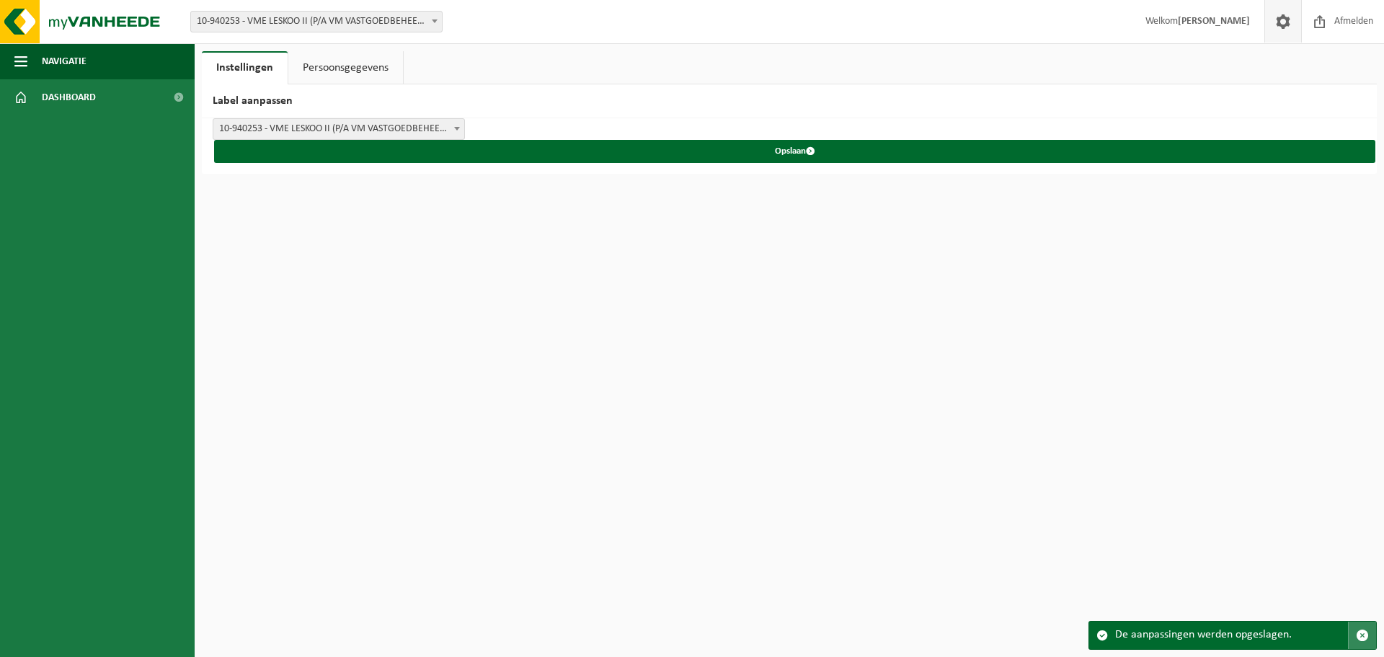
click at [1363, 633] on span "button" at bounding box center [1362, 634] width 13 height 13
click at [346, 61] on link "Persoonsgegevens" at bounding box center [345, 67] width 115 height 33
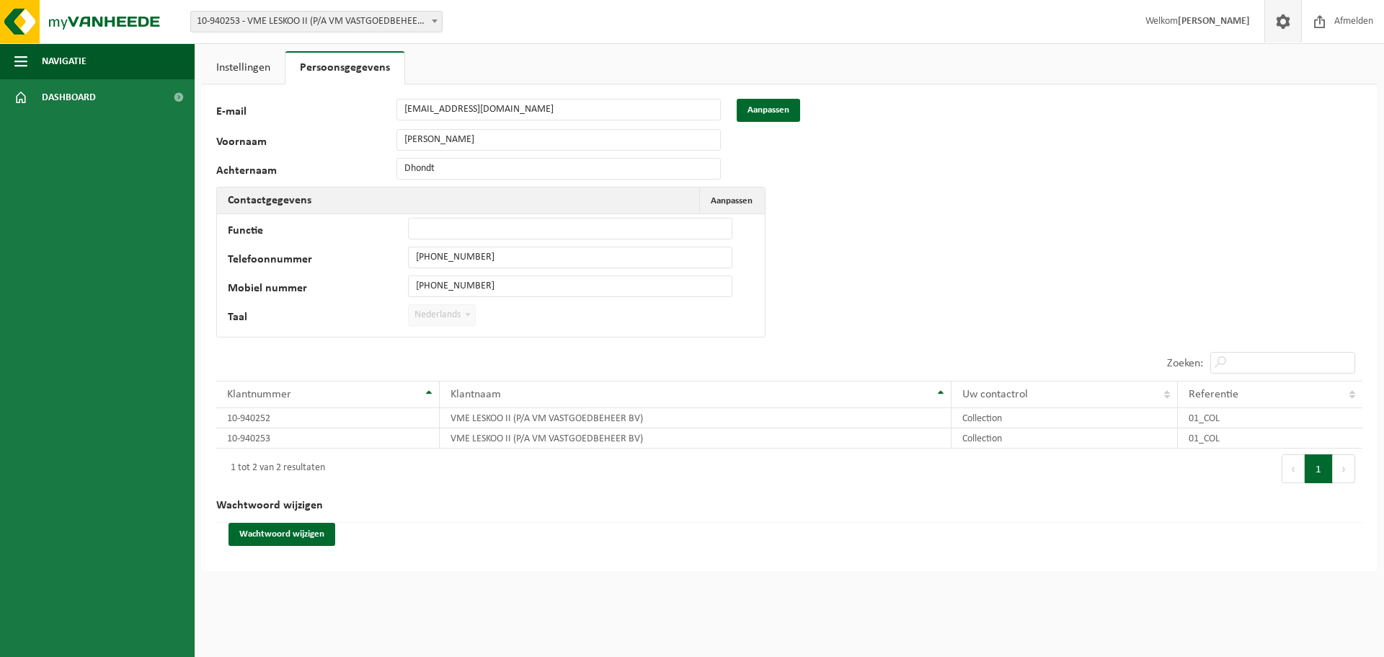
click at [427, 316] on span "Nederlands" at bounding box center [442, 315] width 66 height 20
click at [738, 199] on span "Aanpassen" at bounding box center [732, 200] width 42 height 9
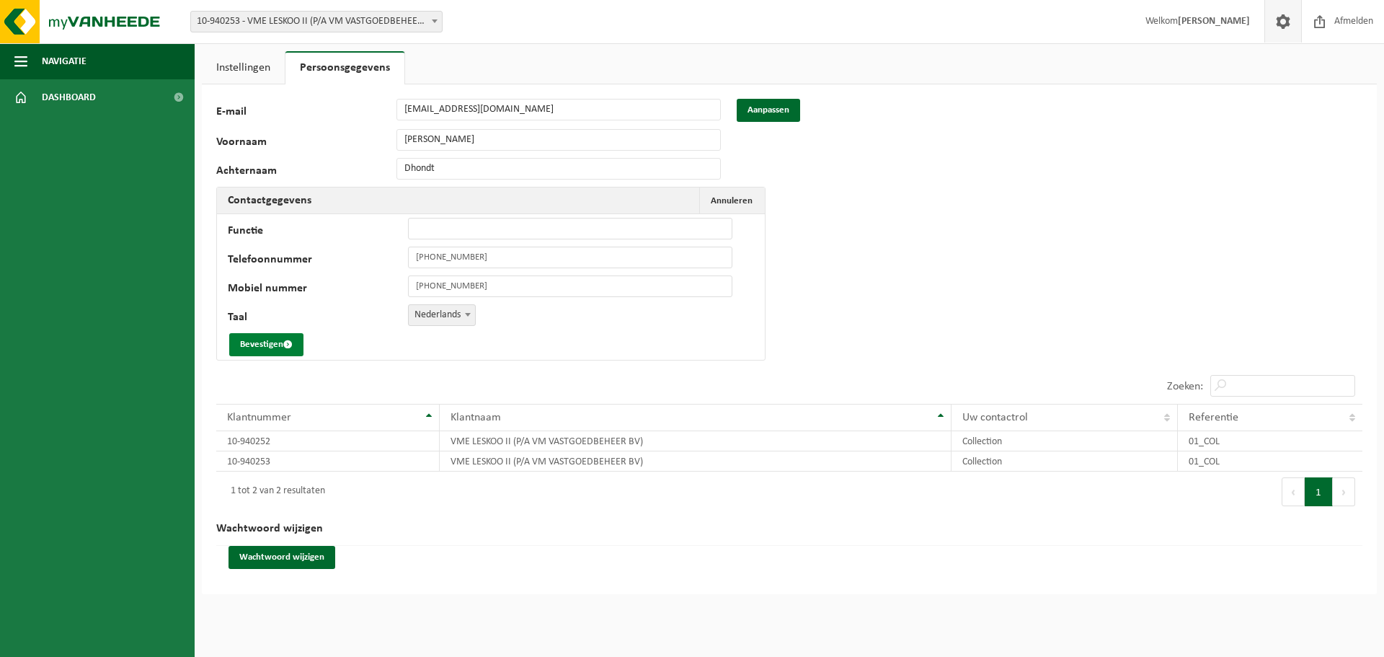
click at [277, 341] on button "Bevestigen" at bounding box center [266, 344] width 74 height 23
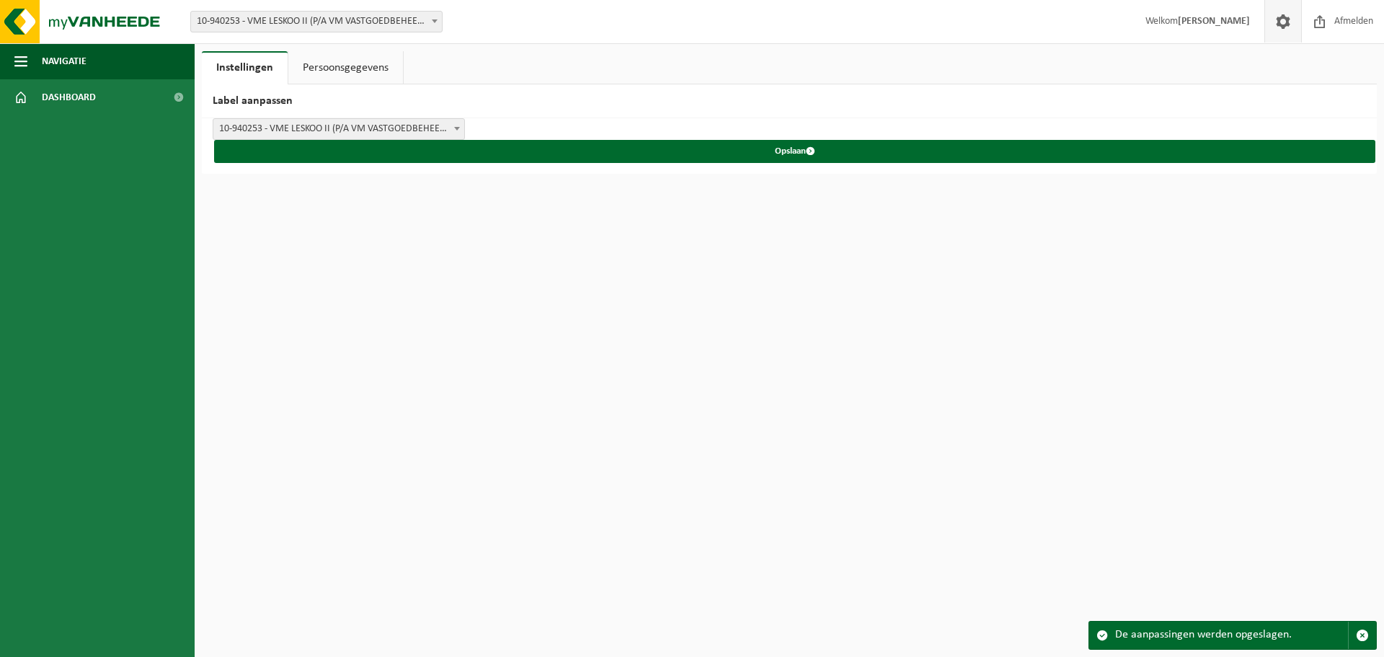
click at [249, 65] on link "Instellingen" at bounding box center [245, 67] width 86 height 33
click at [355, 65] on link "Persoonsgegevens" at bounding box center [345, 67] width 115 height 33
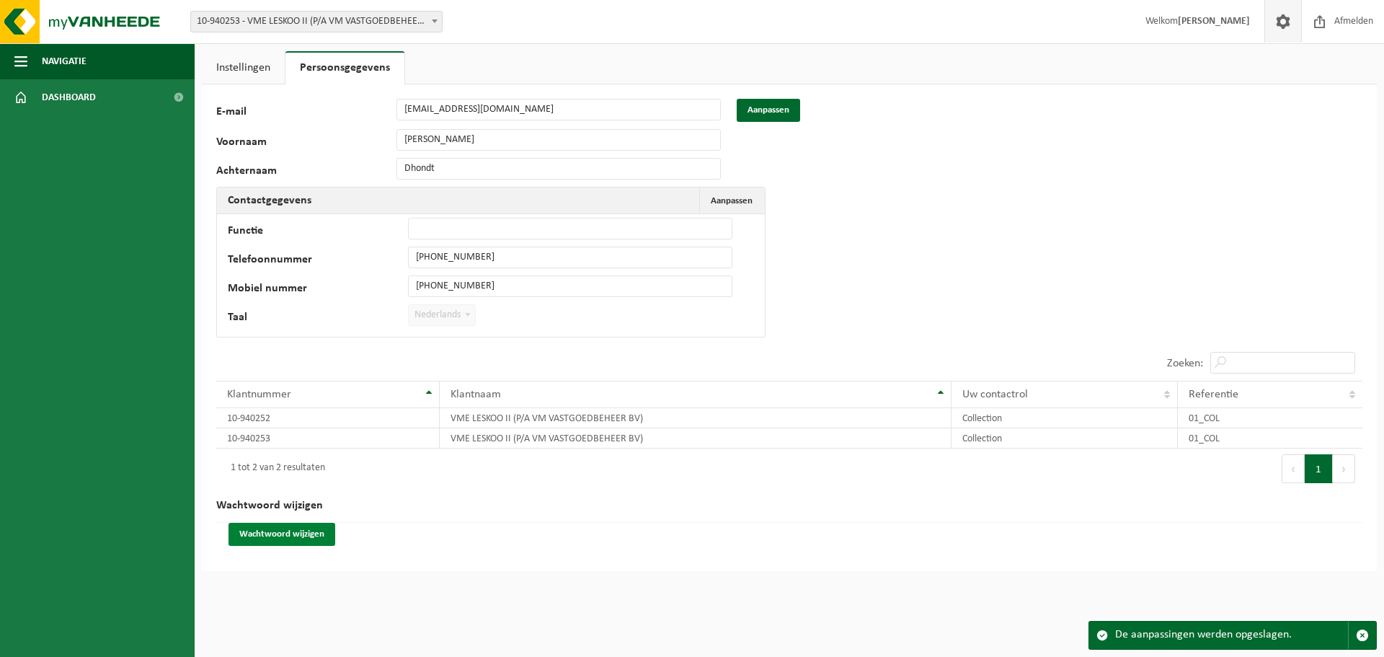
click at [282, 528] on button "Wachtwoord wijzigen" at bounding box center [281, 534] width 107 height 23
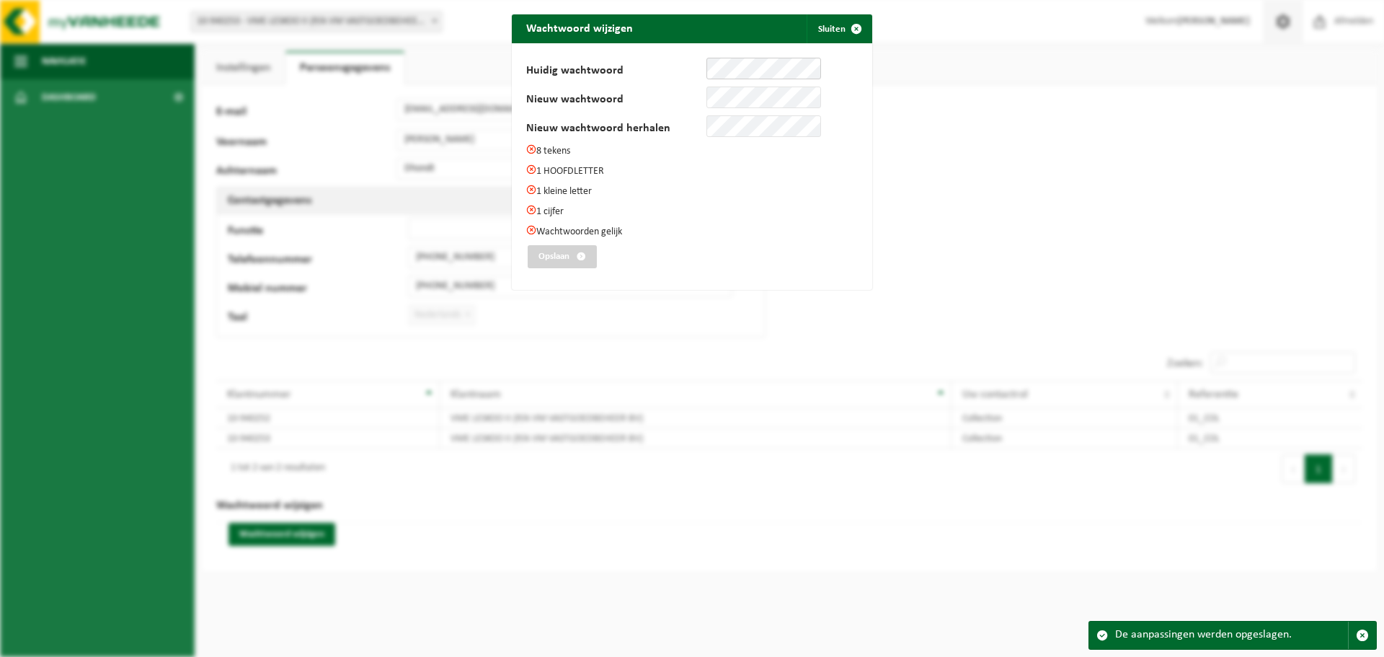
click at [692, 69] on div "Huidig wachtwoord" at bounding box center [673, 69] width 295 height 22
click at [566, 252] on button "Opslaan" at bounding box center [562, 256] width 69 height 23
